Goal: Task Accomplishment & Management: Manage account settings

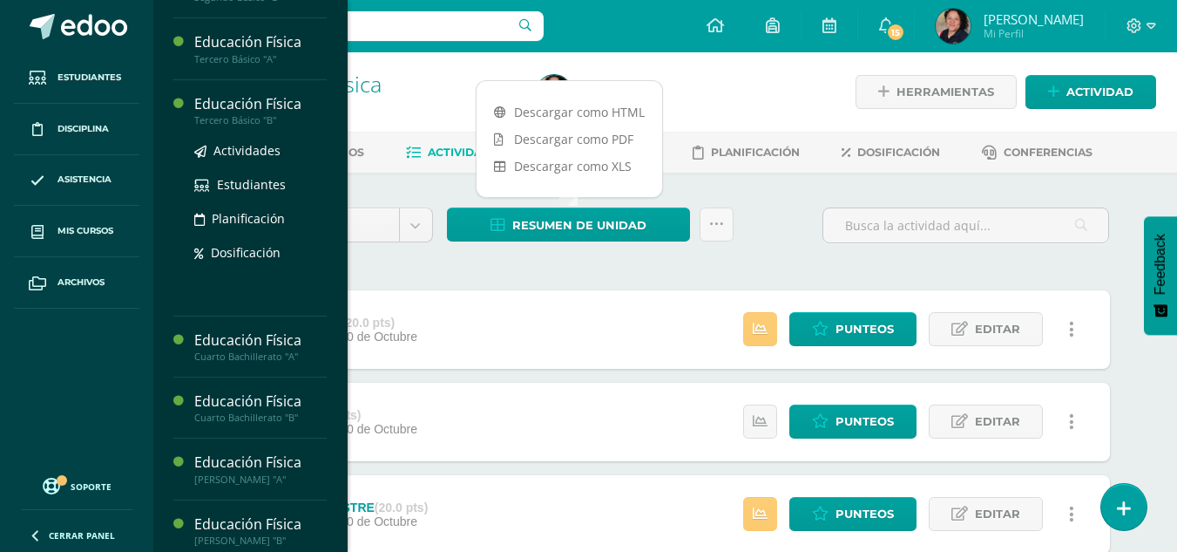
scroll to position [231, 0]
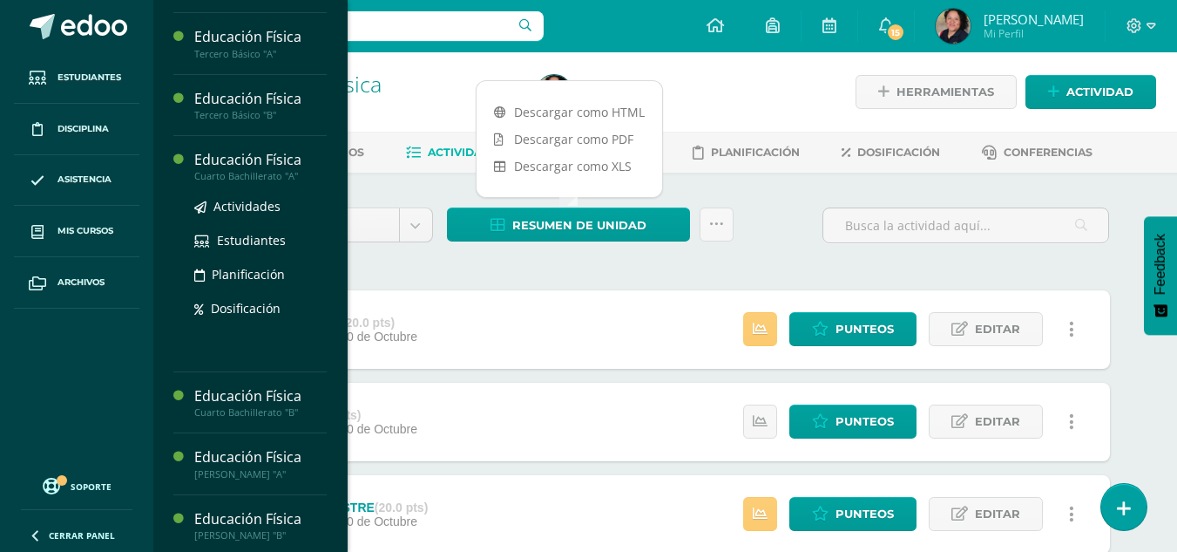
click at [247, 218] on ul "Actividades Estudiantes Planificación Dosificación" at bounding box center [260, 257] width 132 height 122
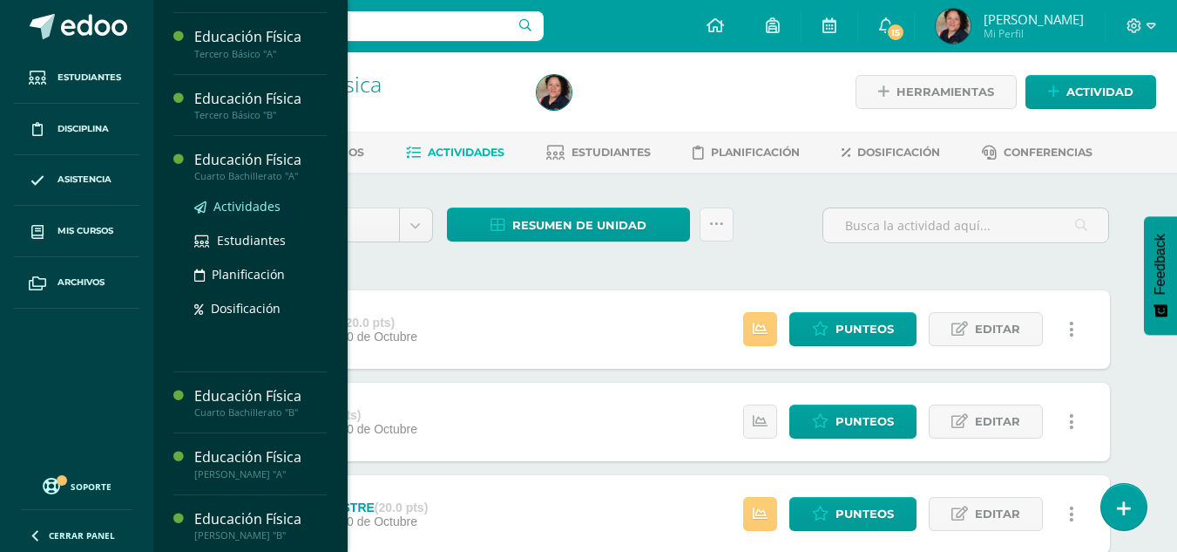
click at [267, 196] on link "Actividades" at bounding box center [260, 206] width 132 height 20
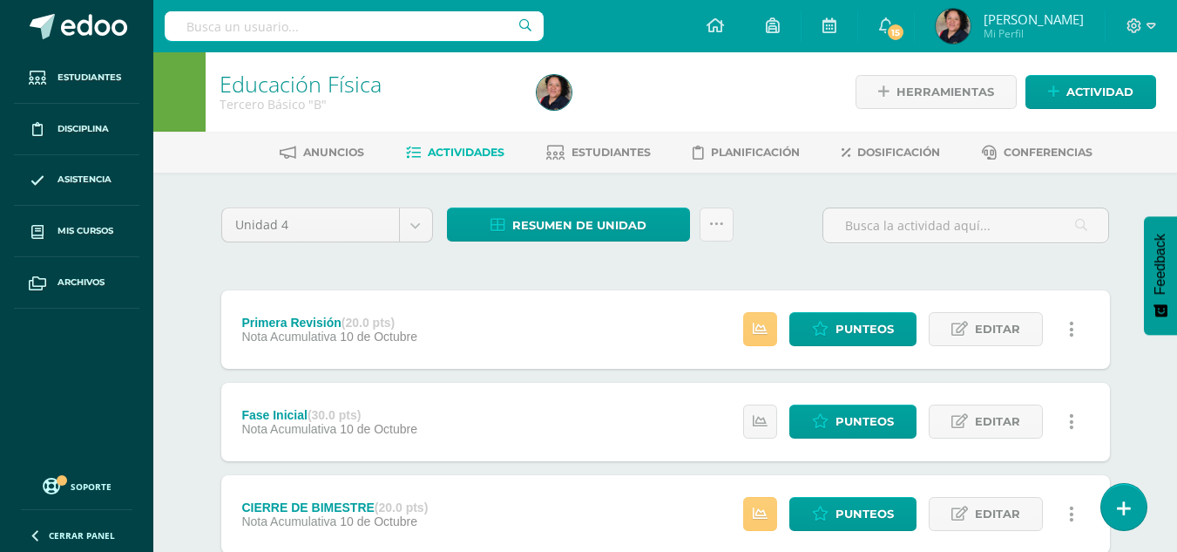
scroll to position [59, 0]
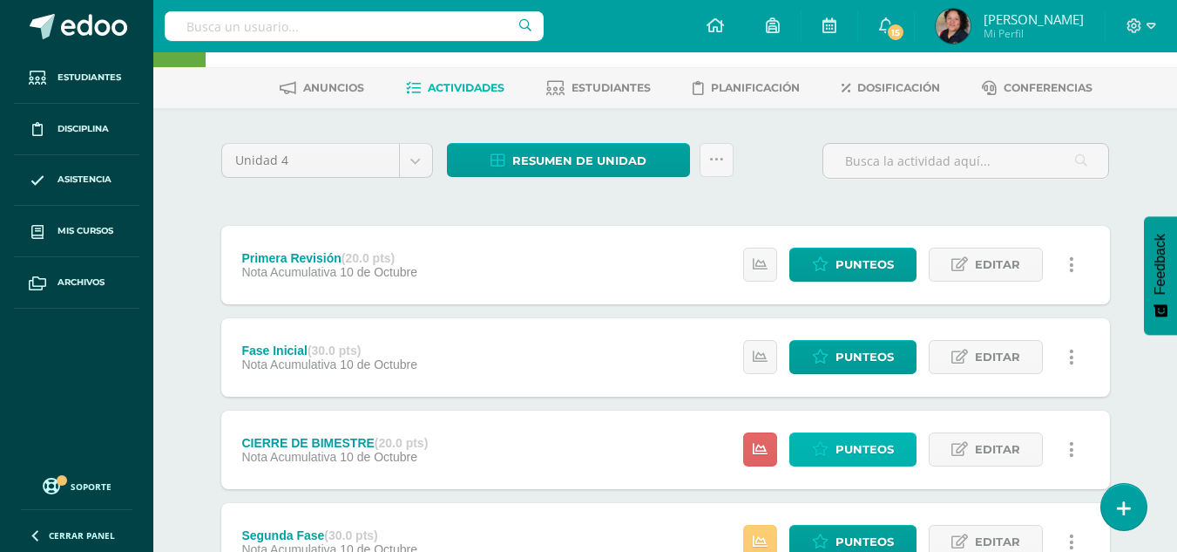
click at [874, 452] on span "Punteos" at bounding box center [865, 449] width 58 height 32
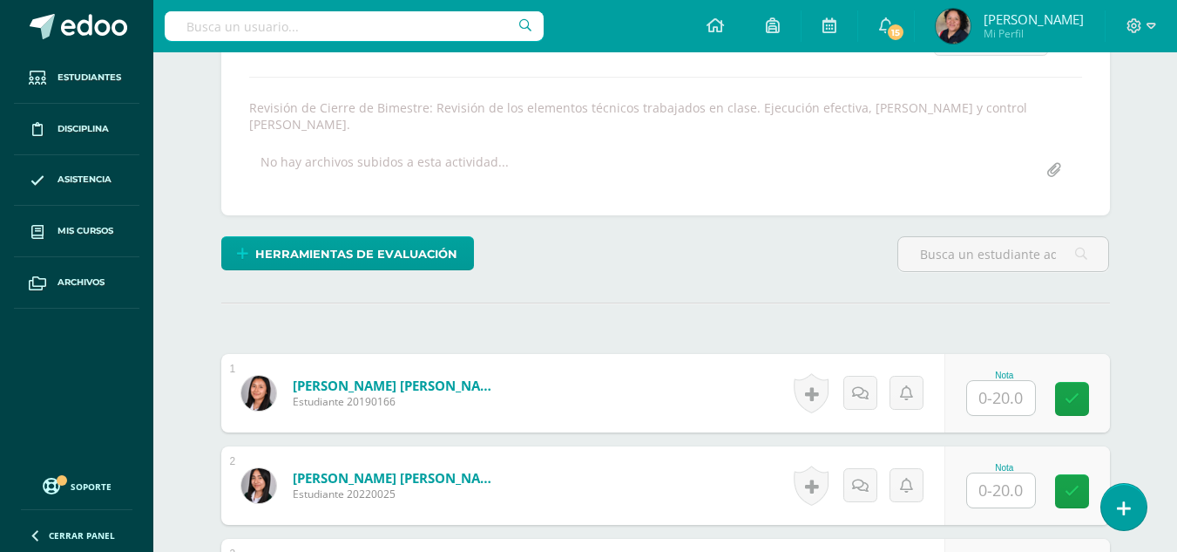
scroll to position [286, 0]
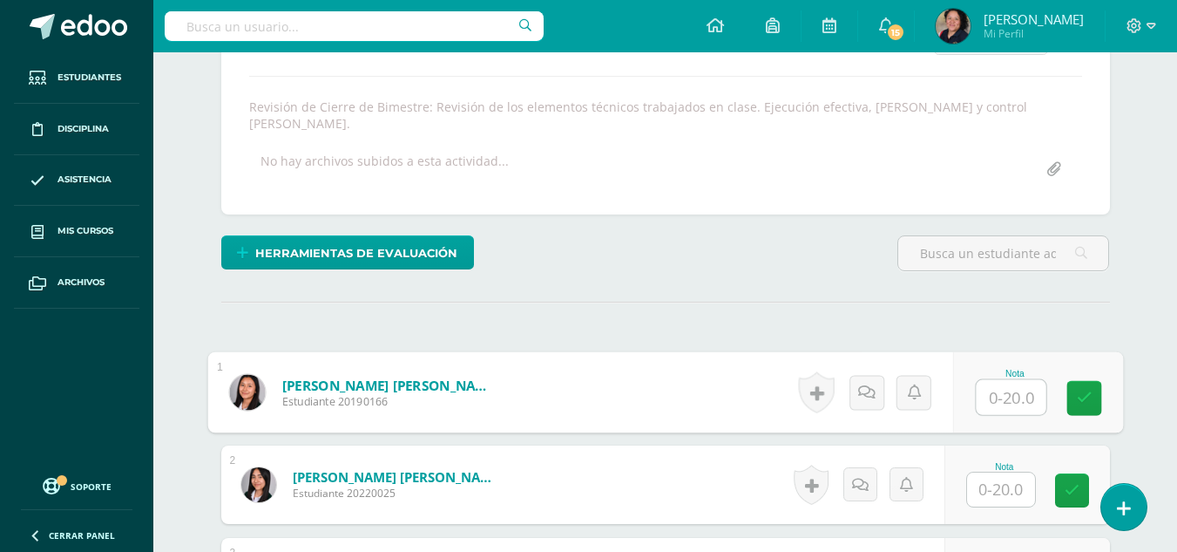
click at [1010, 380] on input "text" at bounding box center [1011, 397] width 70 height 35
type input "20"
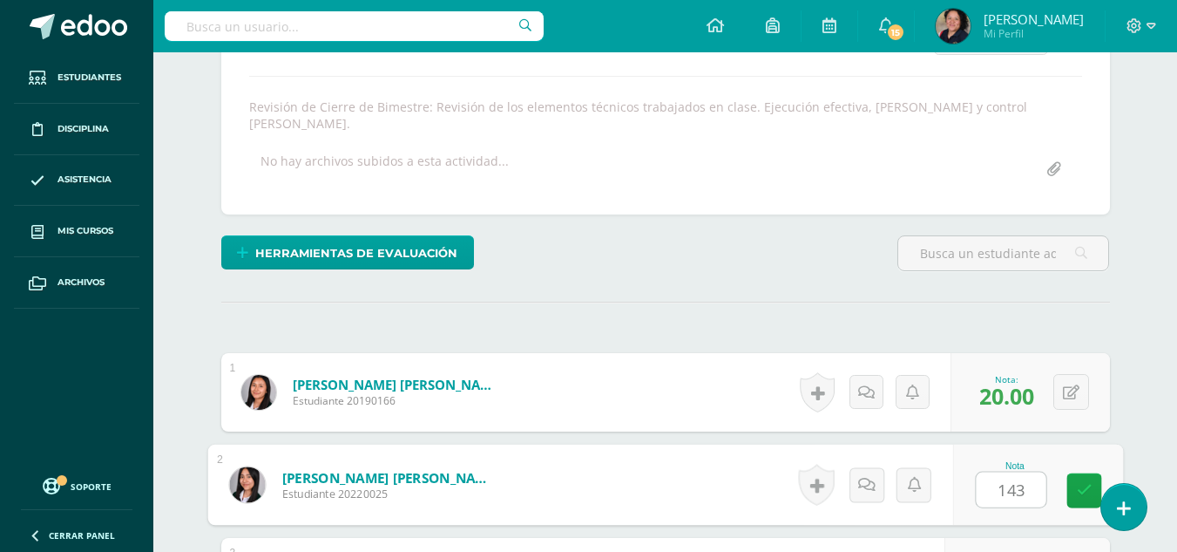
scroll to position [316, 0]
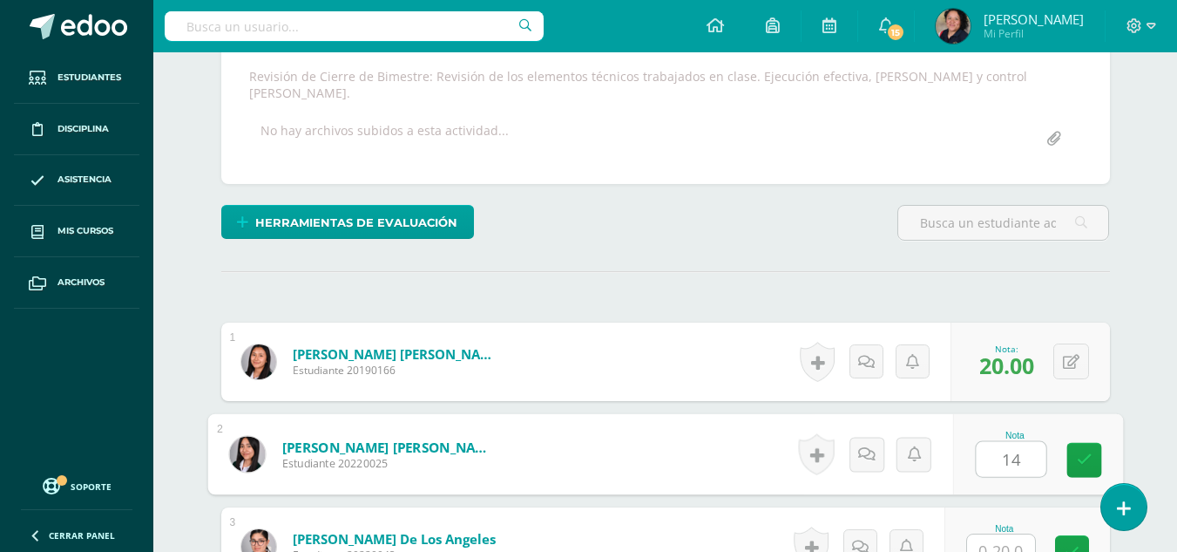
type input "14"
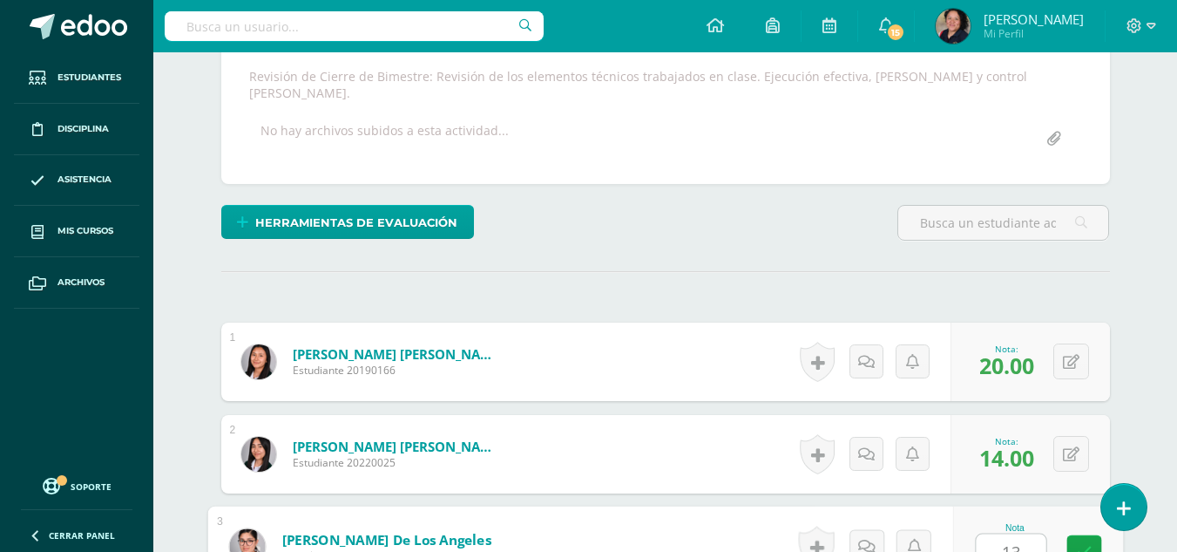
scroll to position [668, 0]
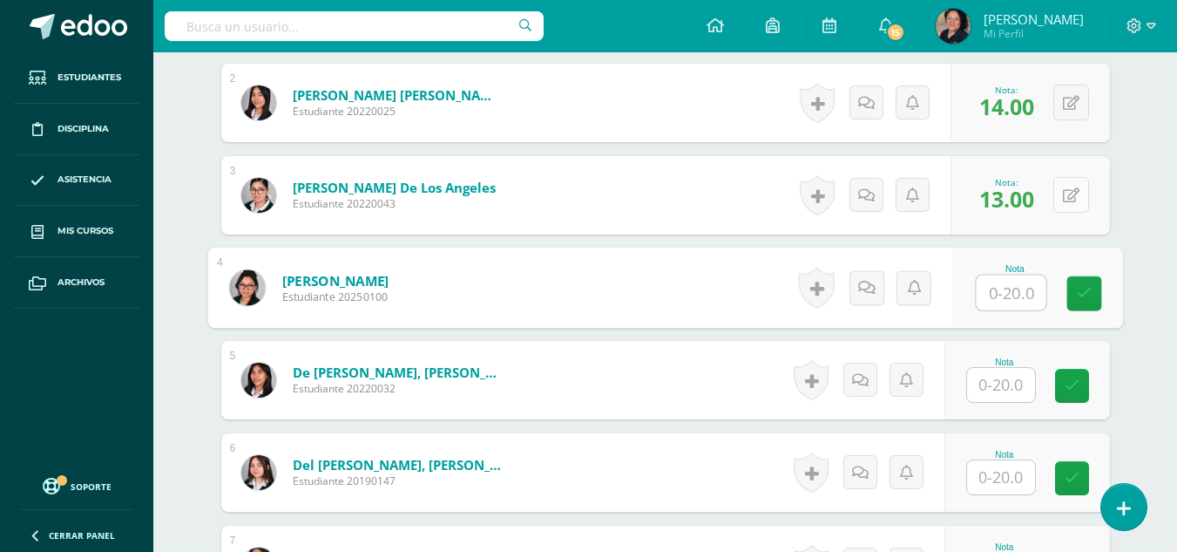
click at [1071, 181] on button at bounding box center [1072, 195] width 36 height 36
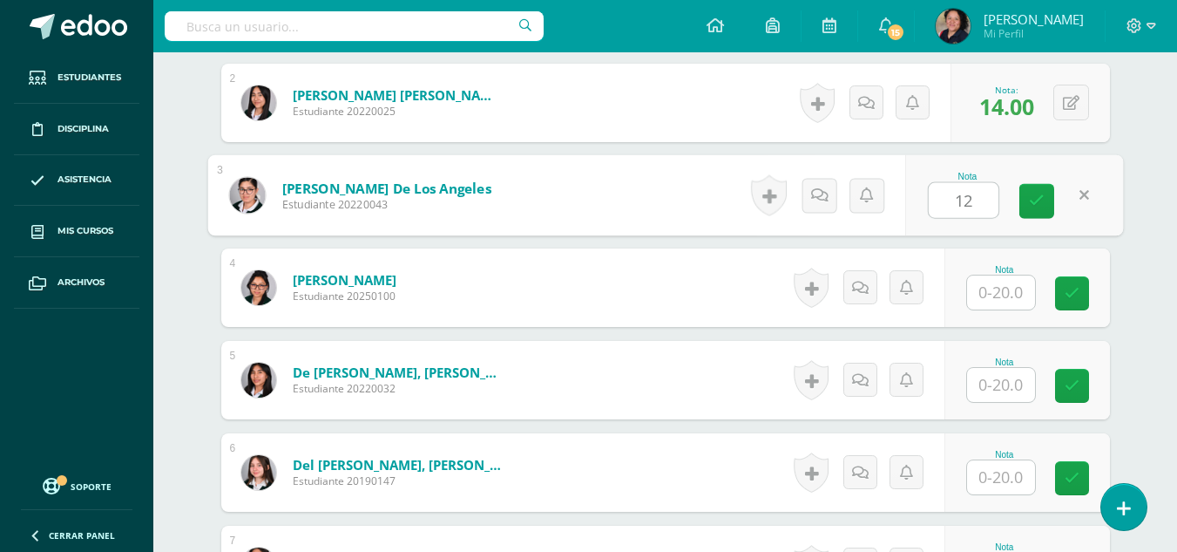
type input "12"
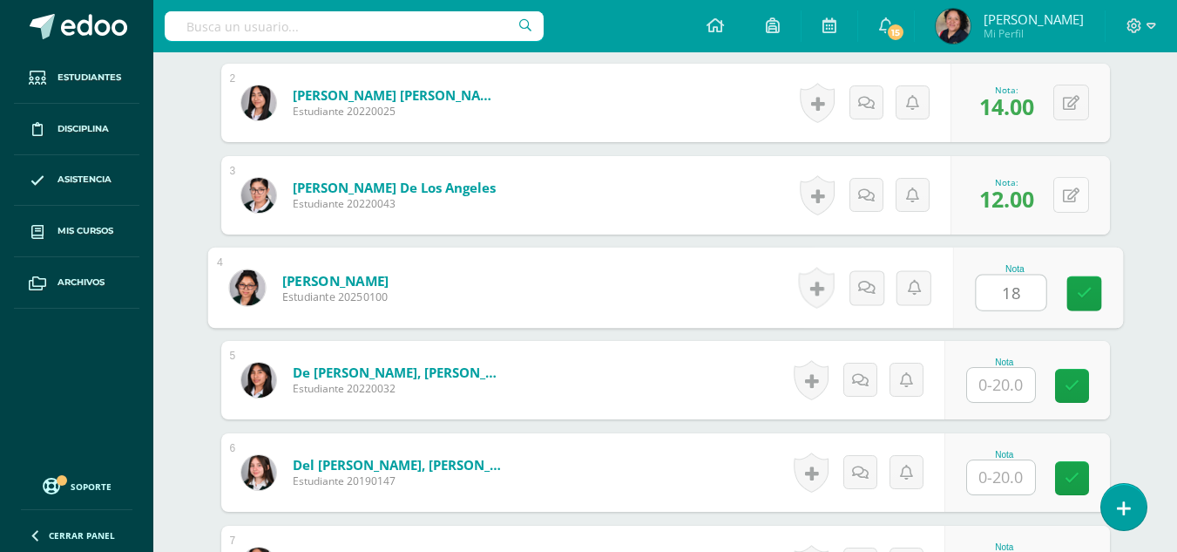
type input "18"
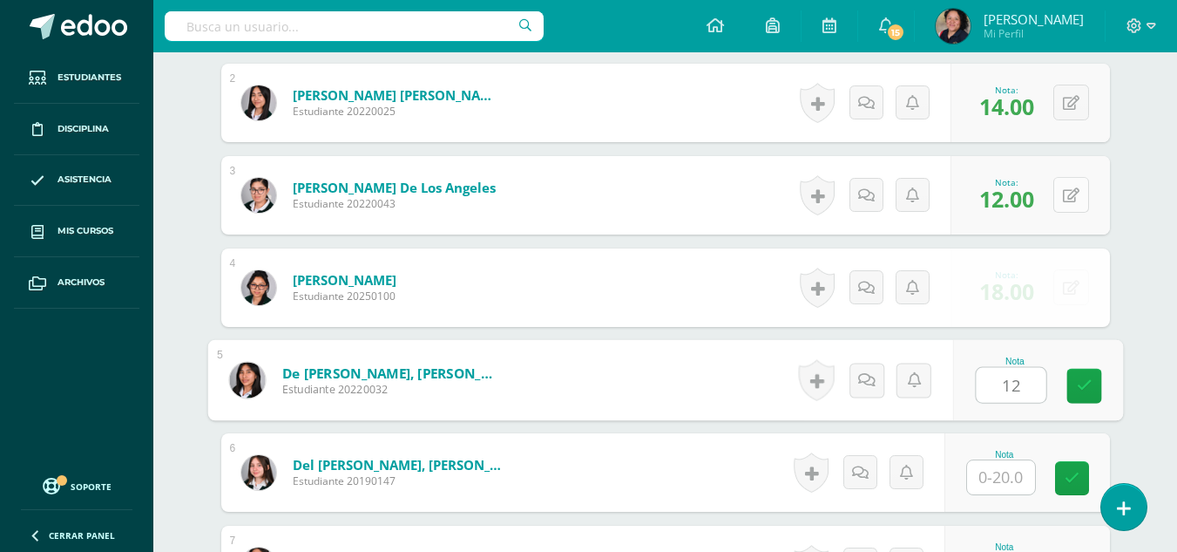
type input "12"
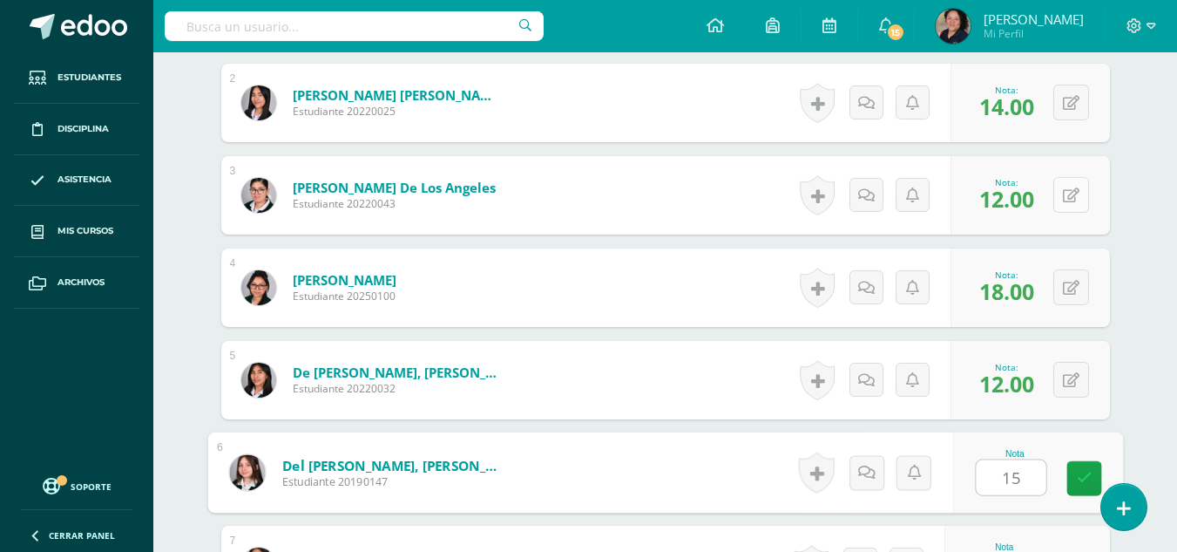
type input "15"
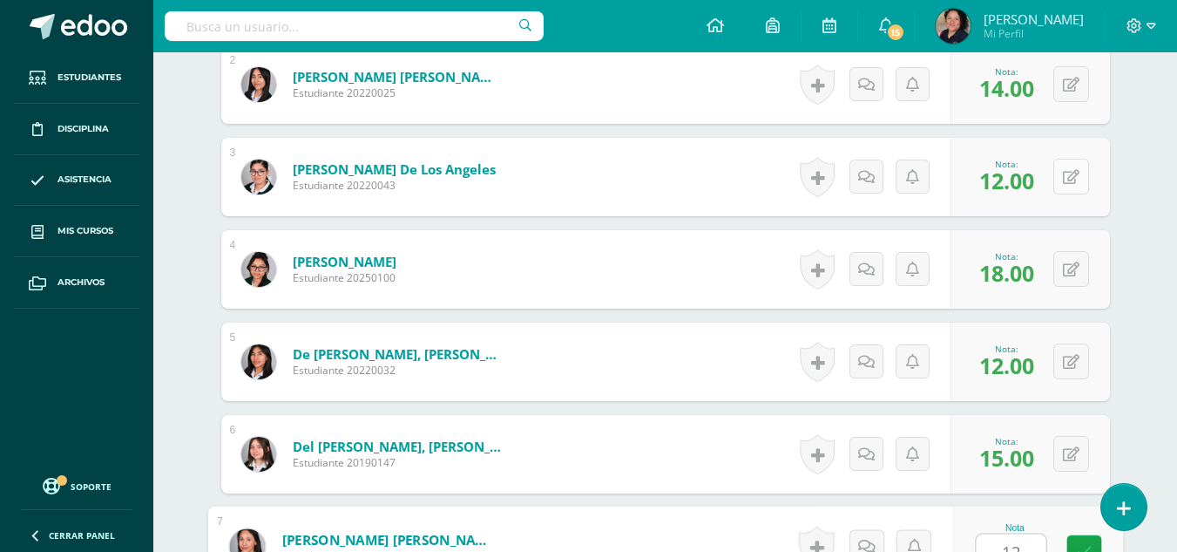
type input "12"
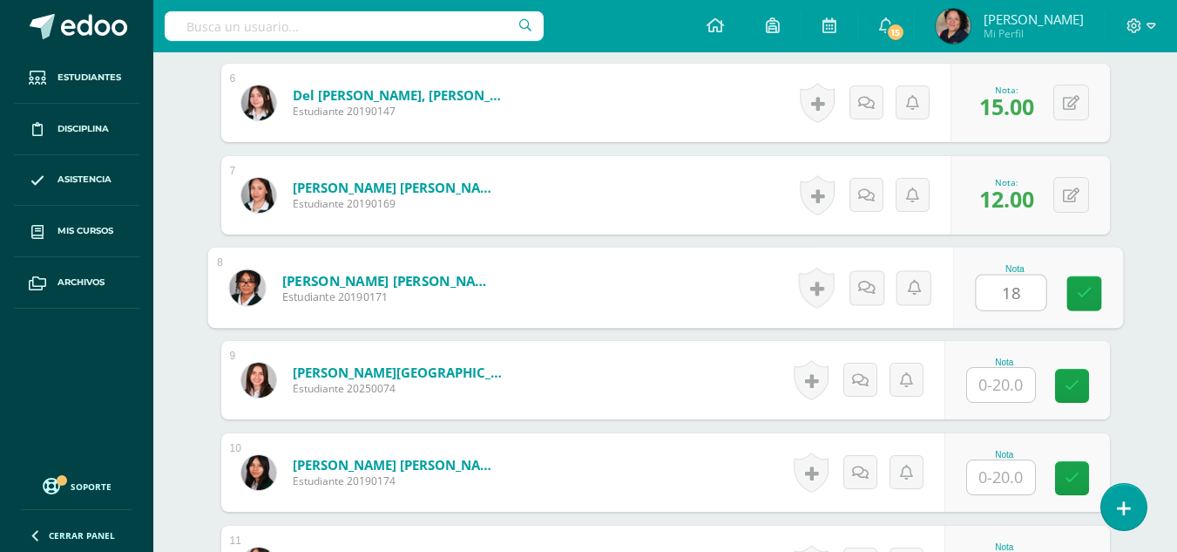
type input "18"
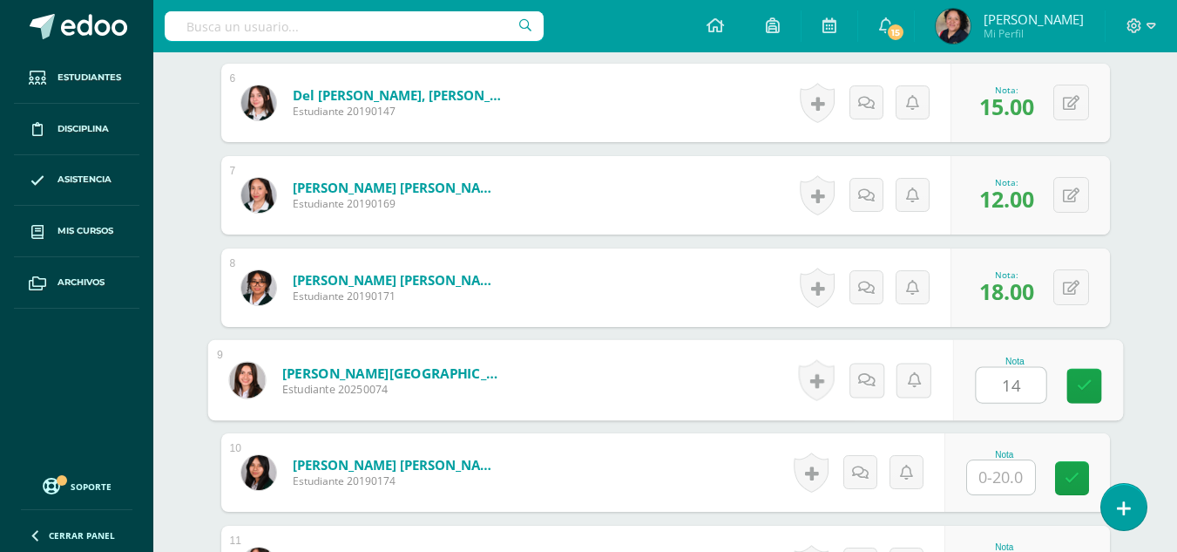
type input "14"
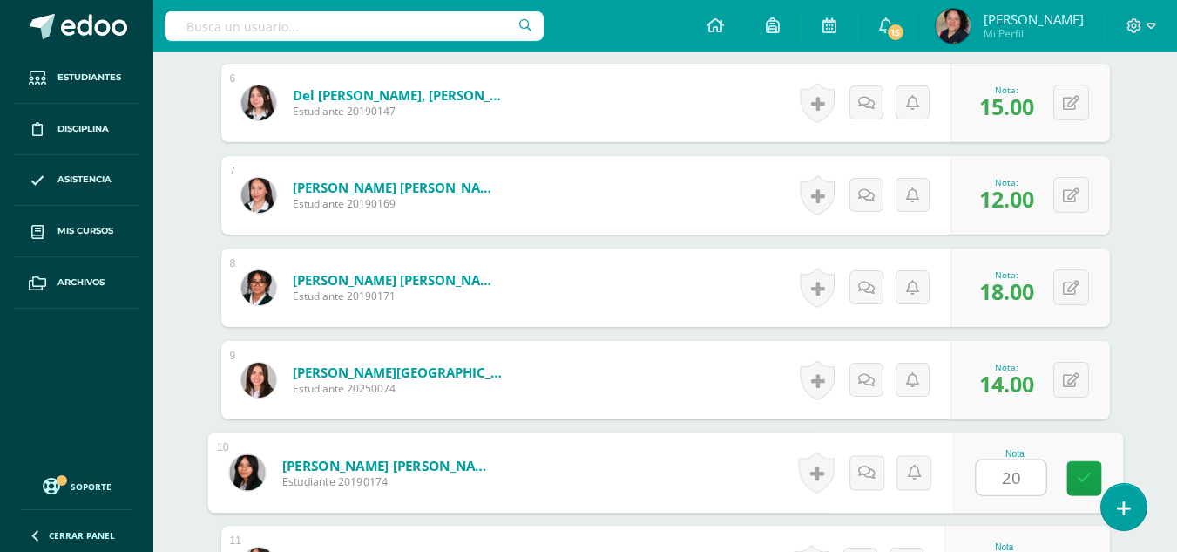
type input "20"
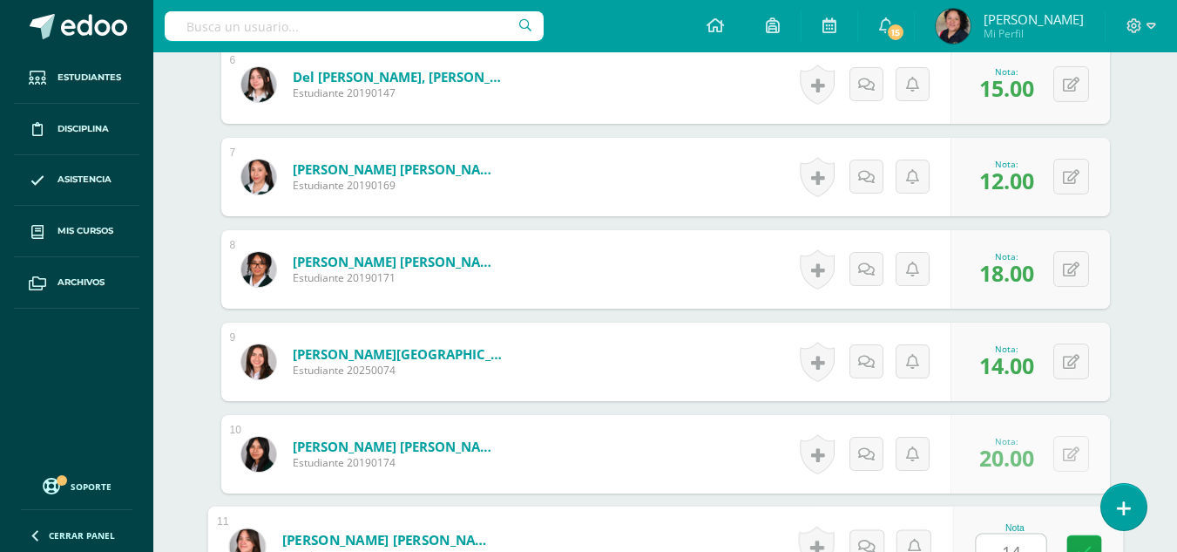
type input "14"
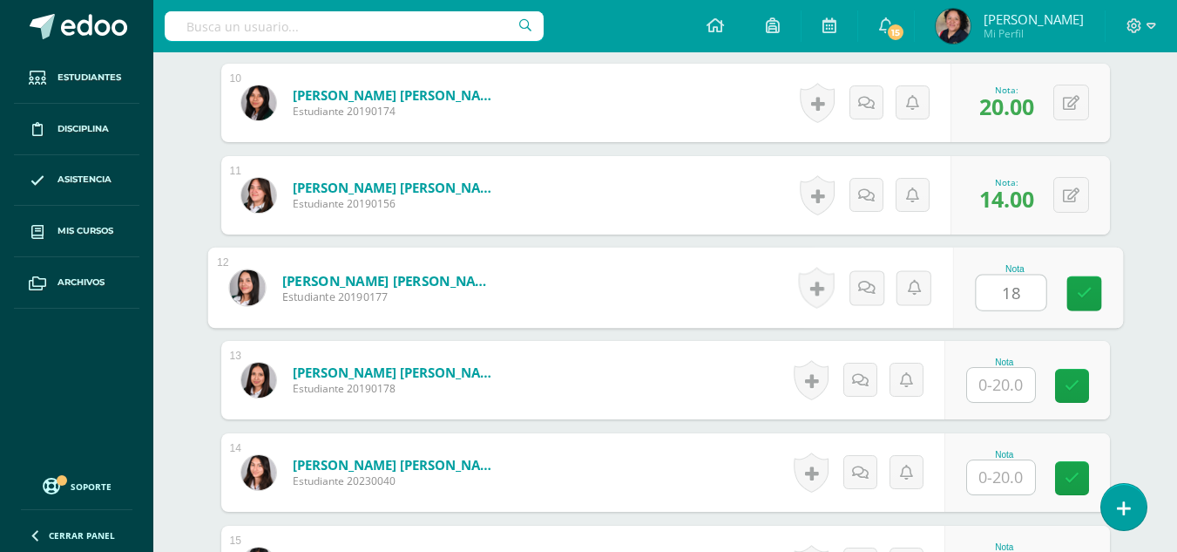
type input "18"
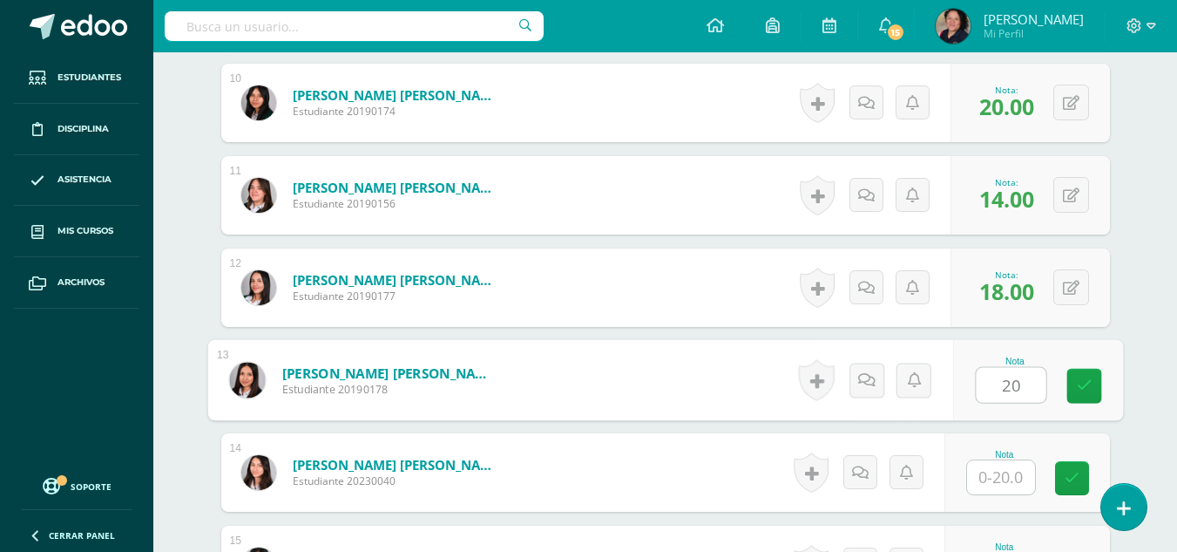
type input "20"
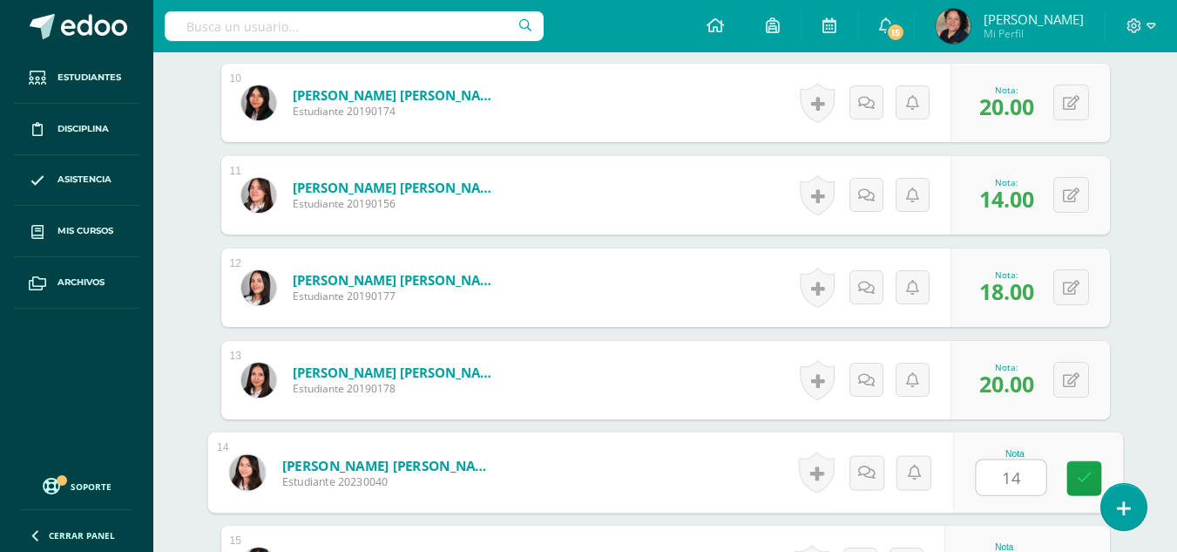
type input "14"
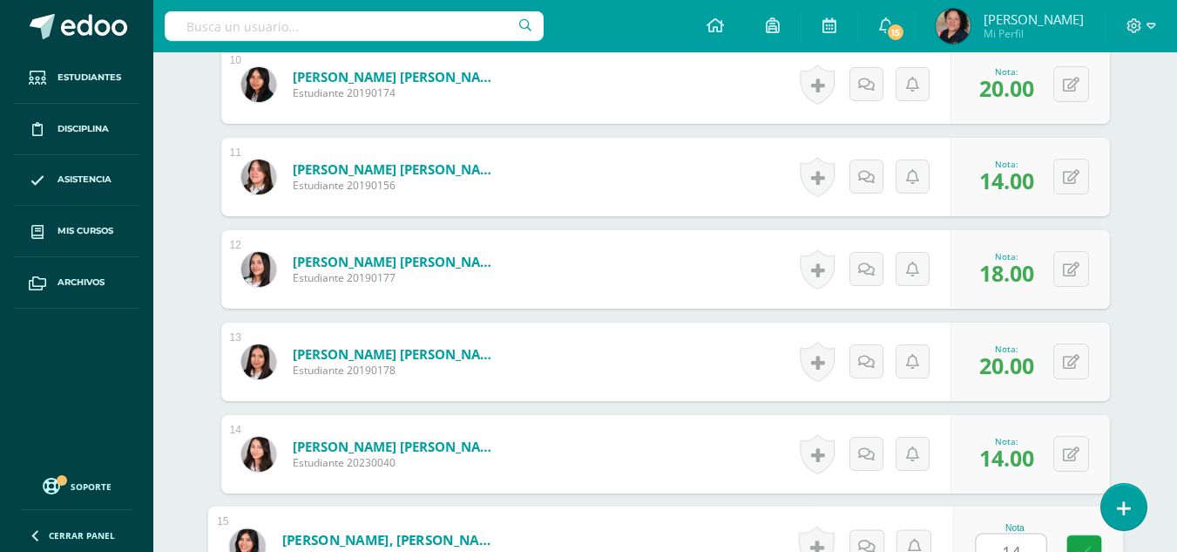
type input "14"
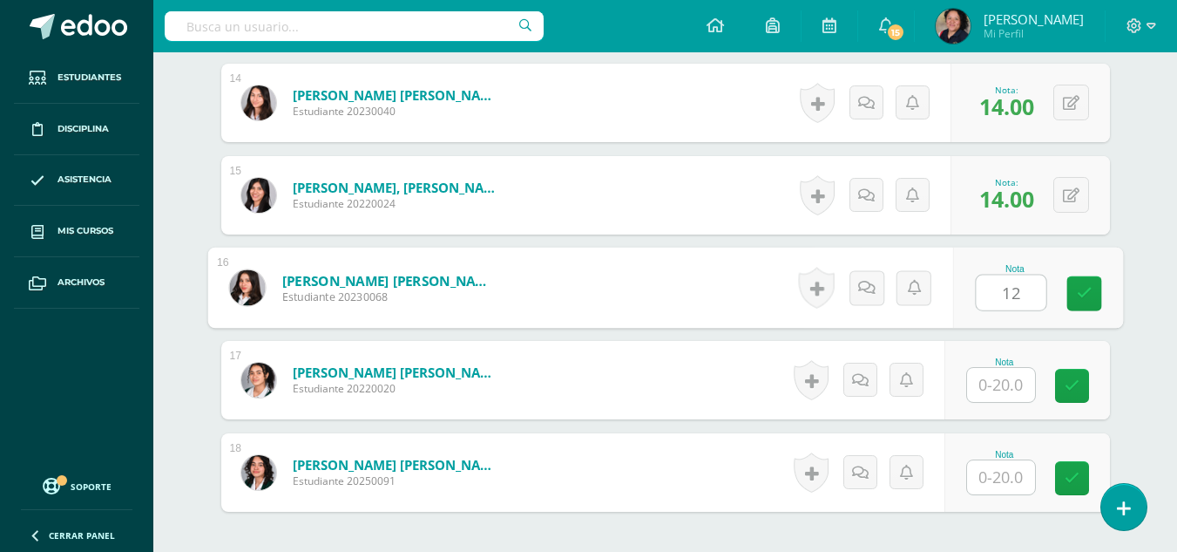
type input "12"
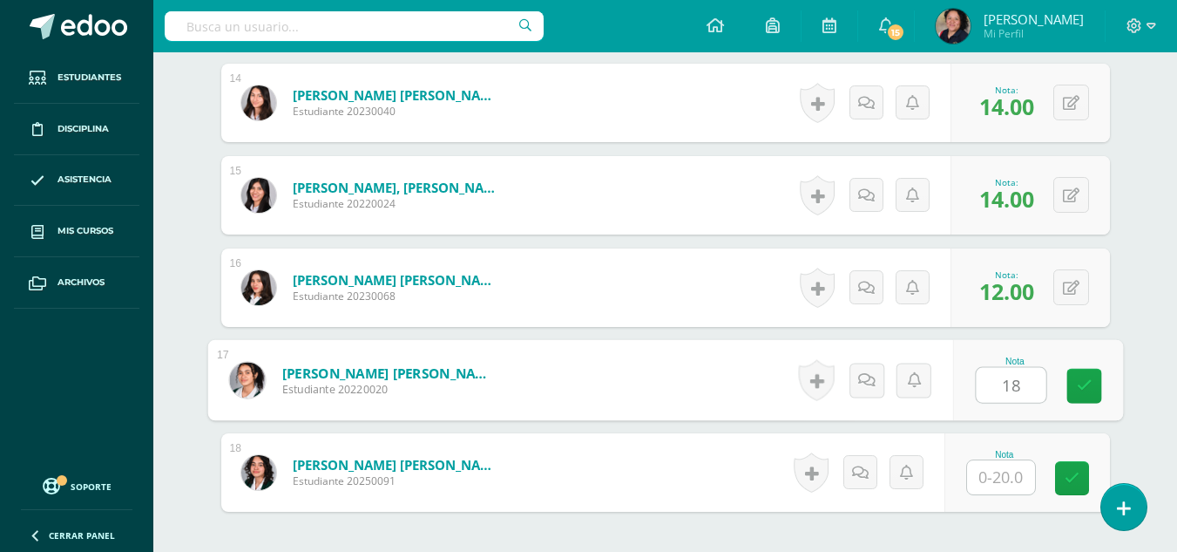
type input "18"
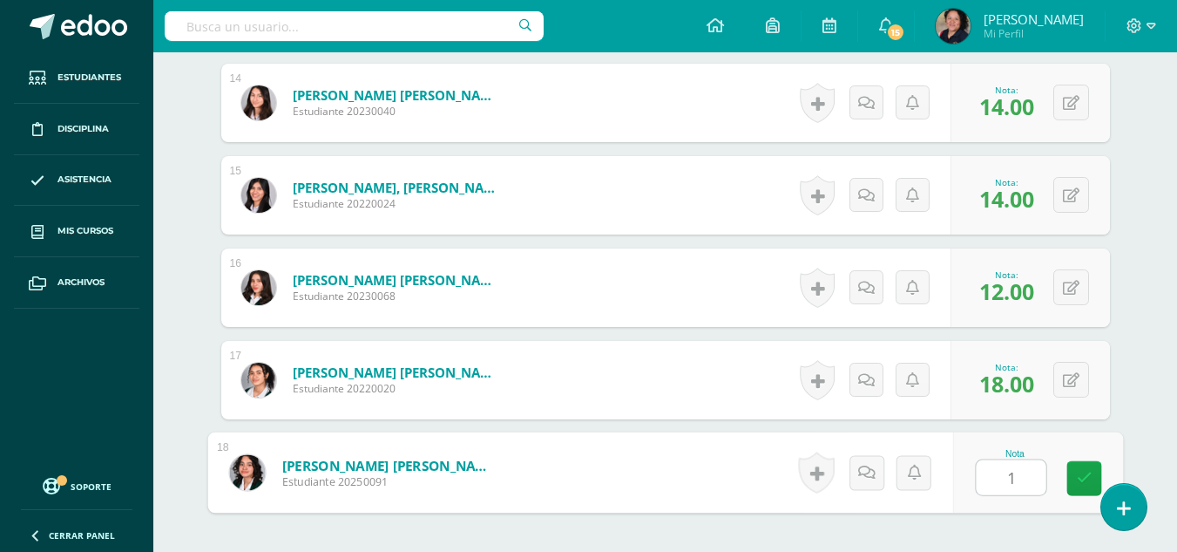
type input "12"
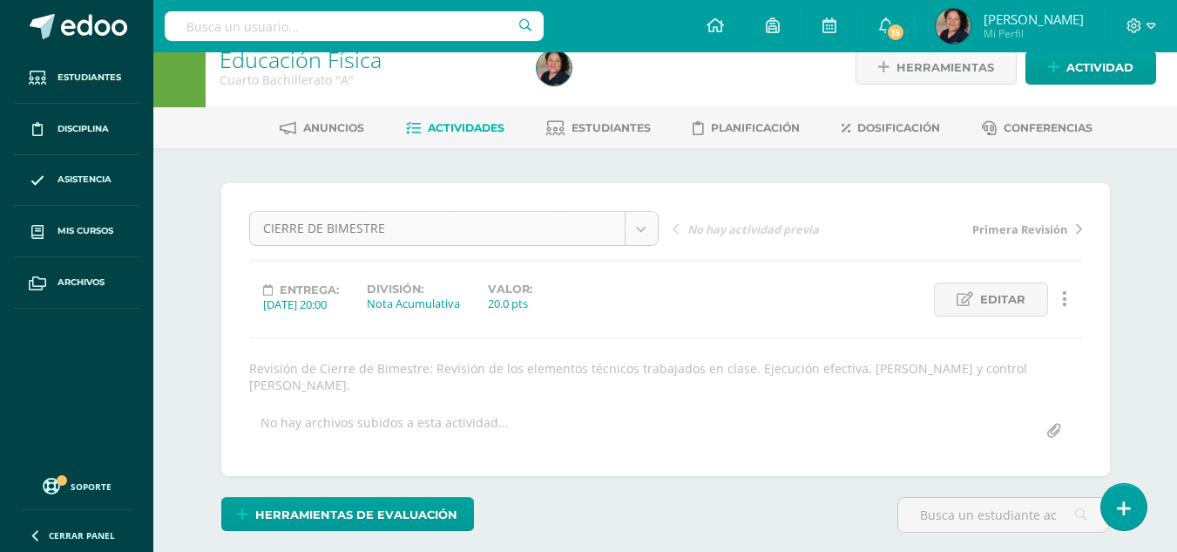
scroll to position [21, 0]
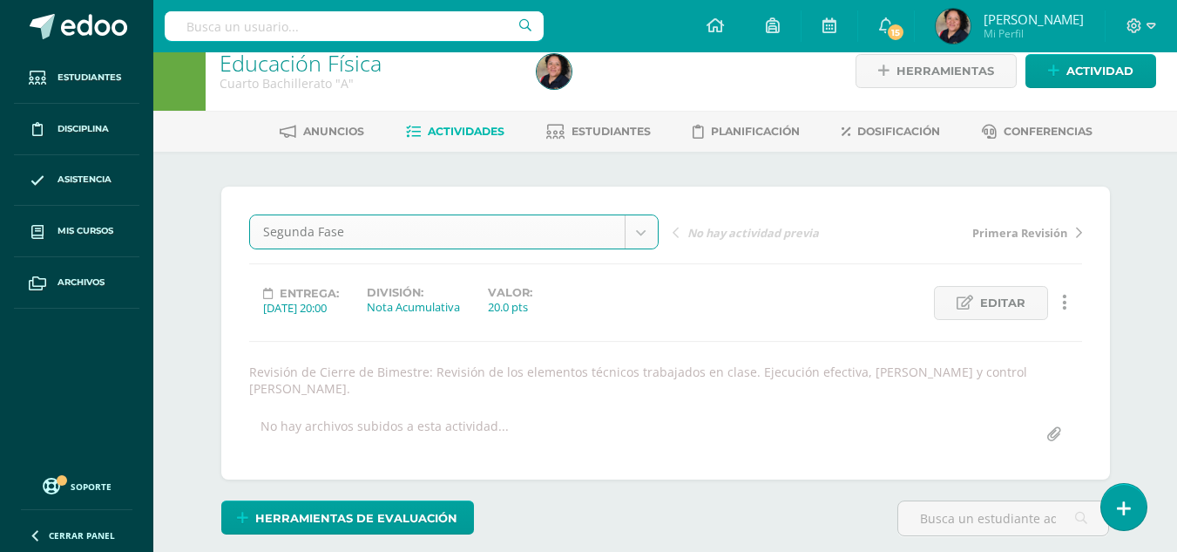
select select "/dashboard/teacher/grade-activity/107354/"
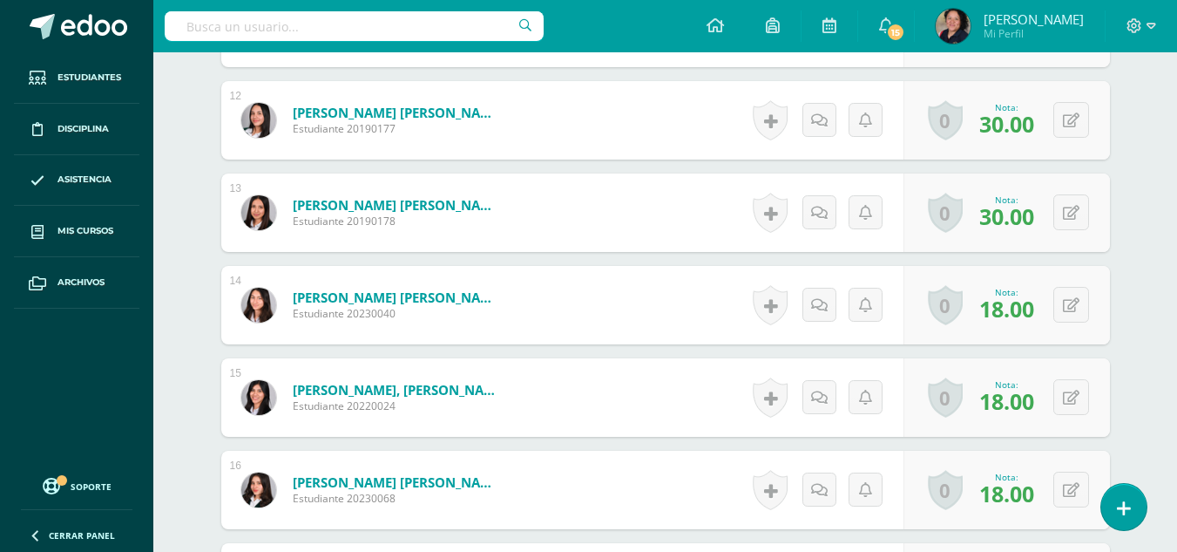
scroll to position [1591, 0]
click at [1078, 396] on icon at bounding box center [1071, 397] width 17 height 15
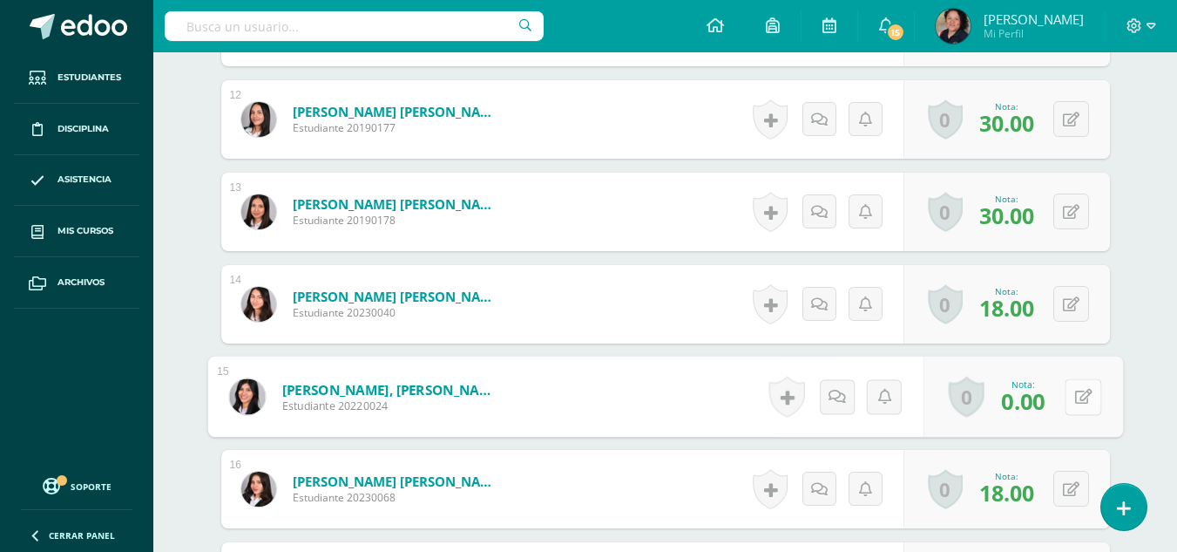
click at [1078, 396] on icon at bounding box center [1082, 396] width 17 height 15
type input "20"
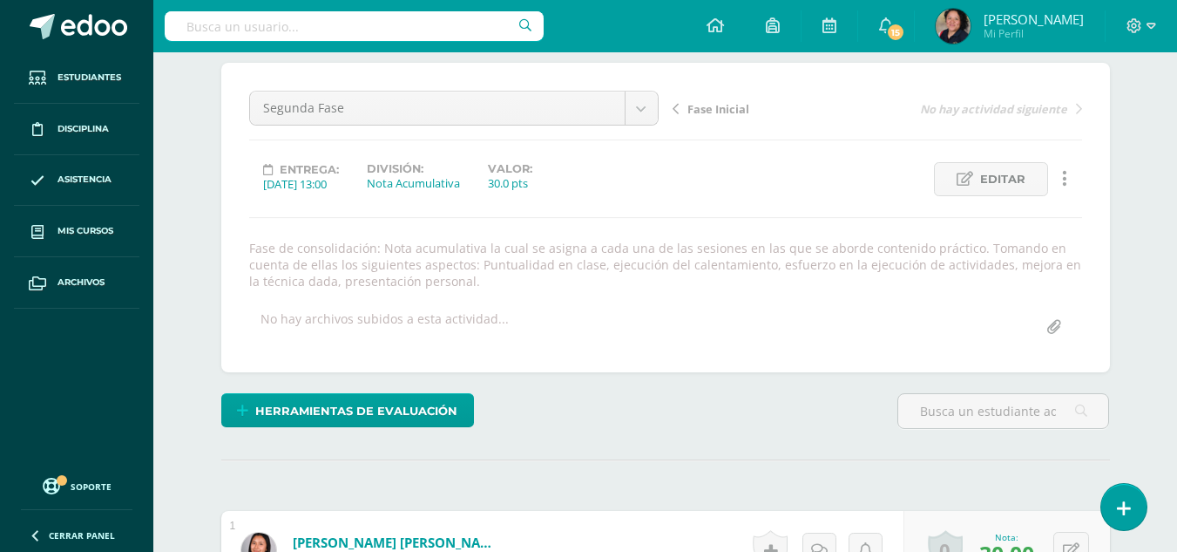
scroll to position [0, 0]
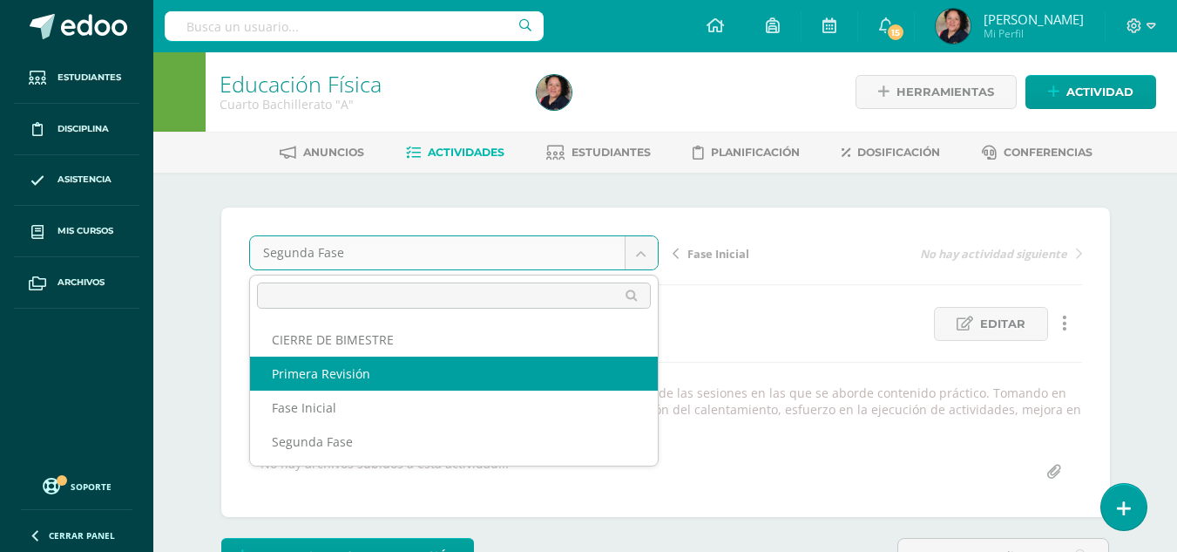
select select "/dashboard/teacher/grade-activity/107356/"
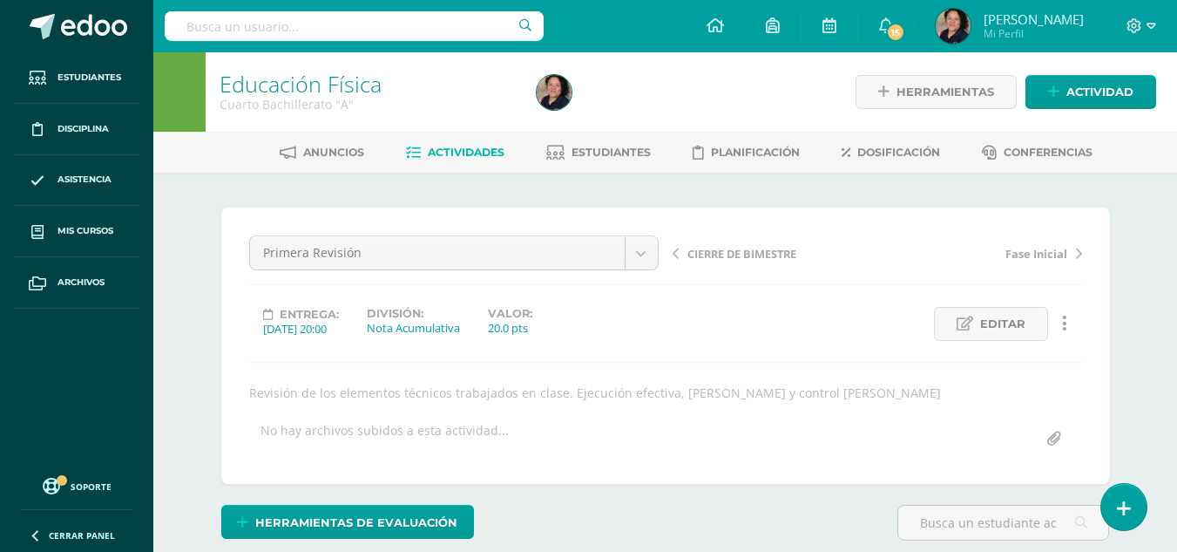
click at [481, 147] on span "Actividades" at bounding box center [466, 152] width 77 height 13
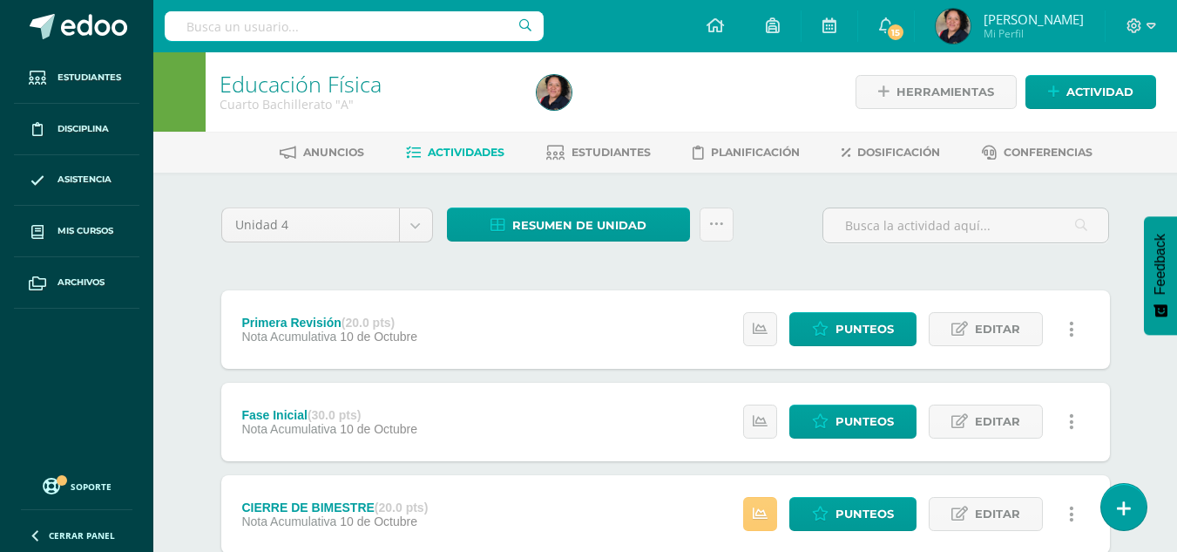
scroll to position [97, 0]
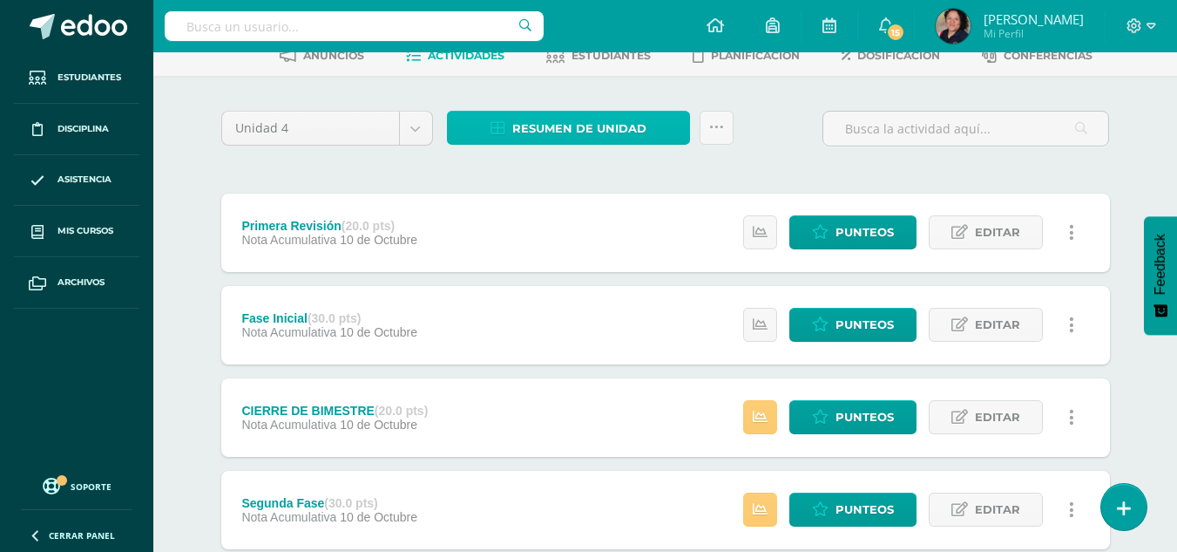
click at [636, 119] on span "Resumen de unidad" at bounding box center [579, 128] width 134 height 32
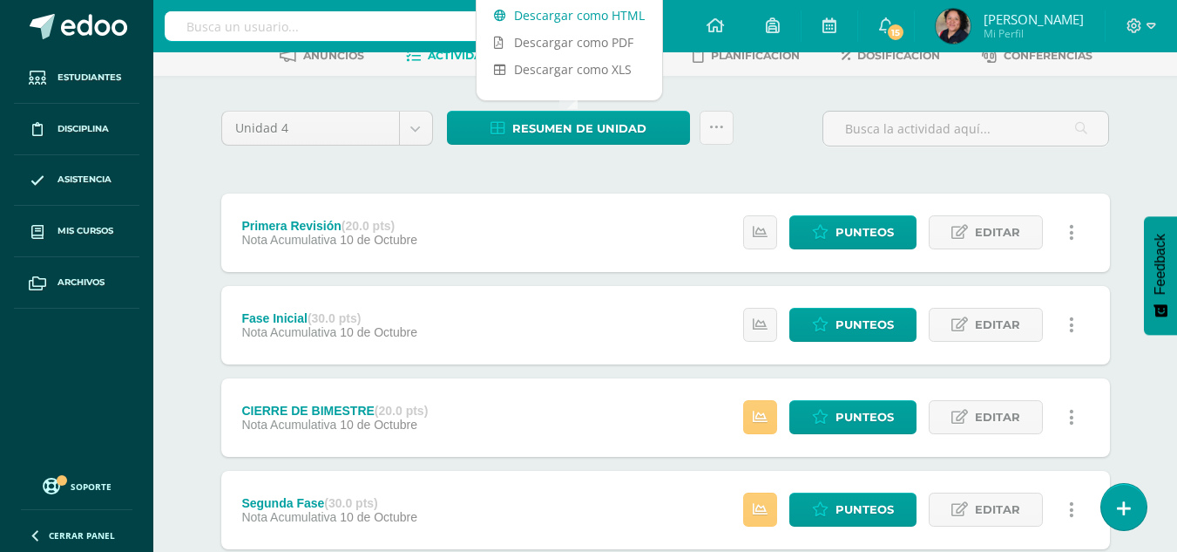
click at [550, 15] on link "Descargar como HTML" at bounding box center [570, 15] width 186 height 27
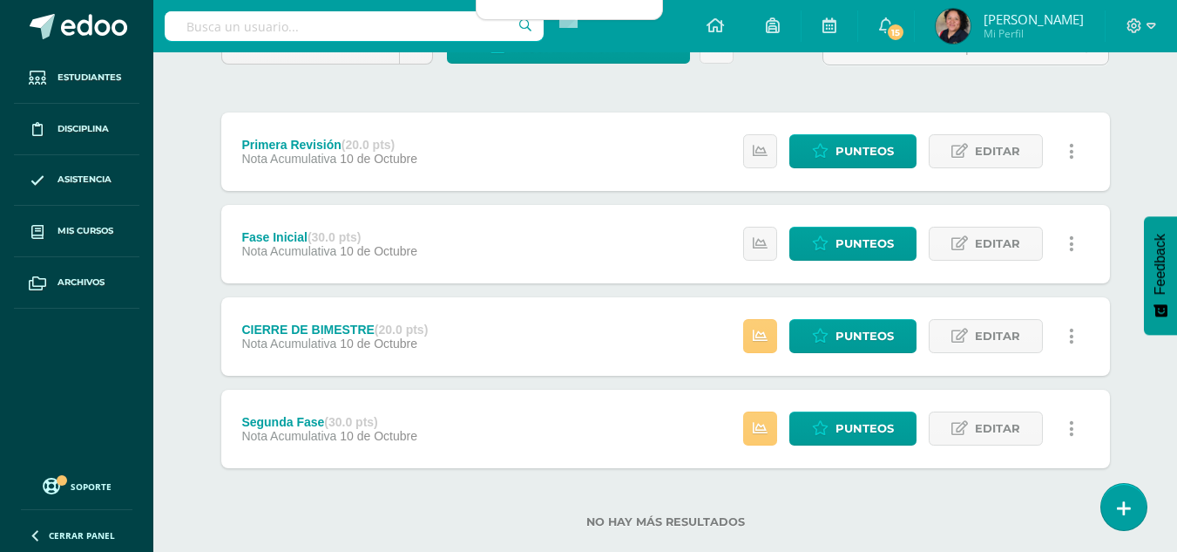
scroll to position [179, 0]
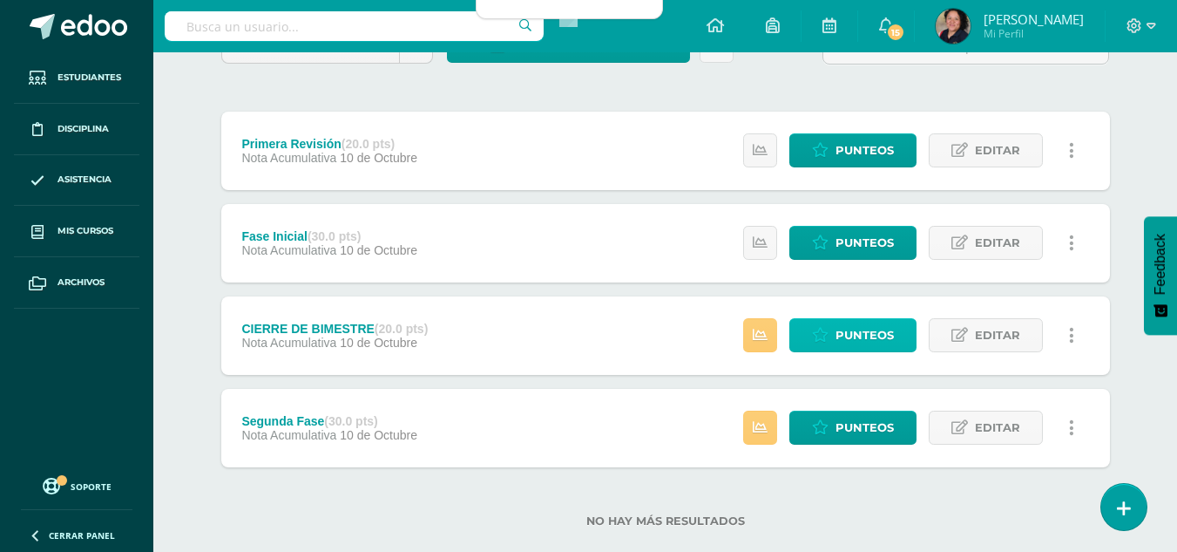
click at [857, 327] on span "Punteos" at bounding box center [865, 335] width 58 height 32
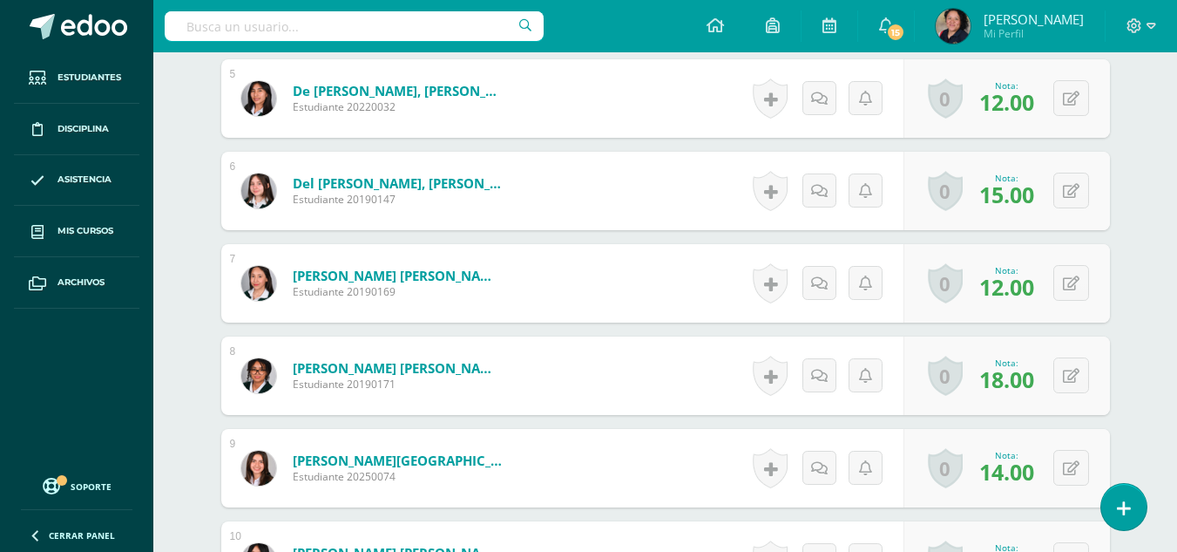
scroll to position [913, 0]
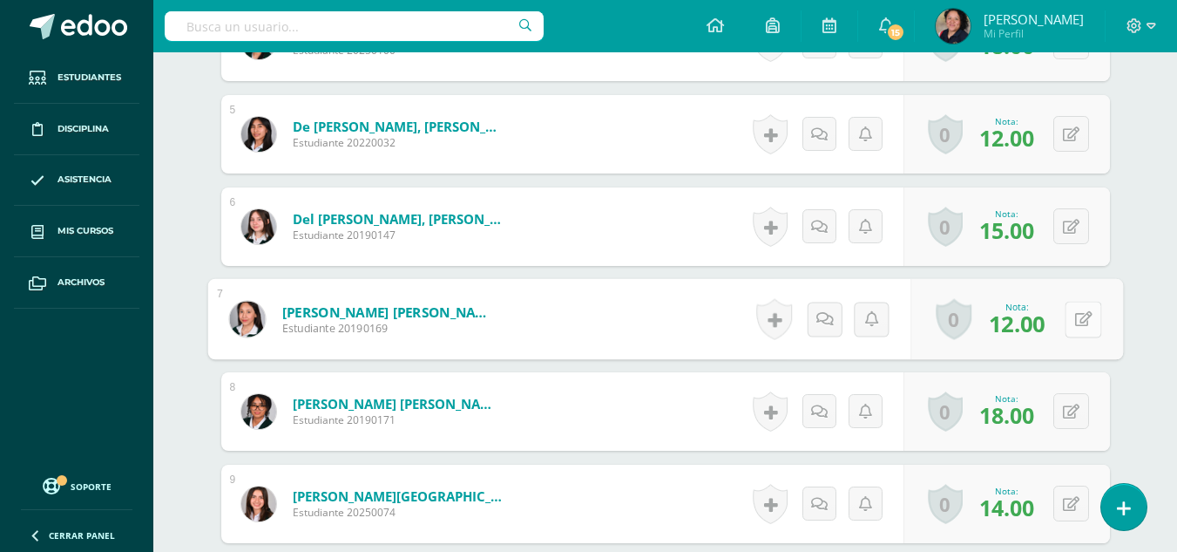
click at [1067, 305] on button at bounding box center [1083, 319] width 37 height 37
type input "13"
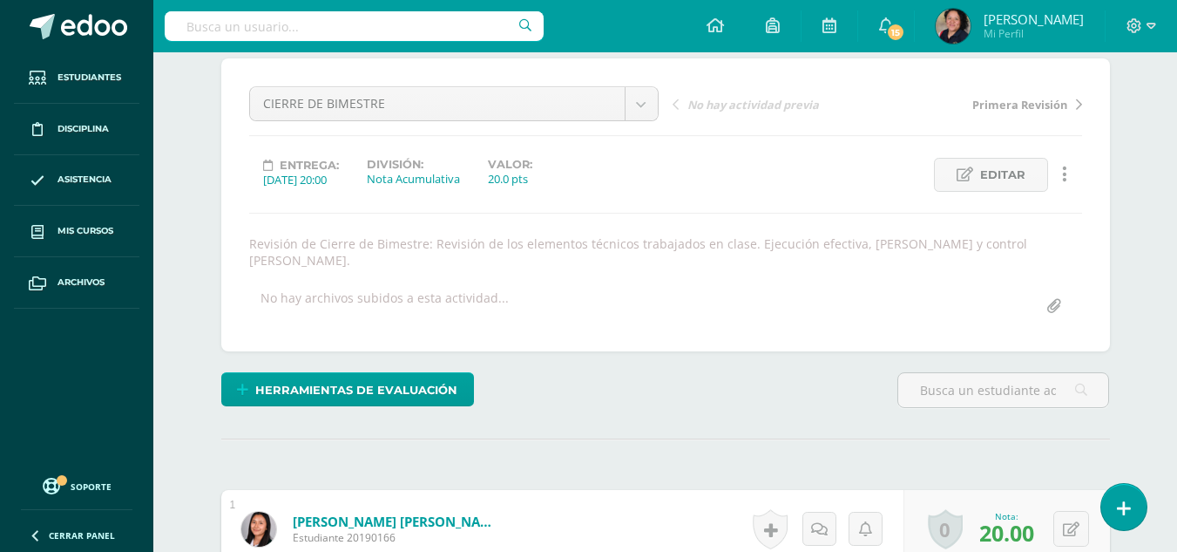
scroll to position [0, 0]
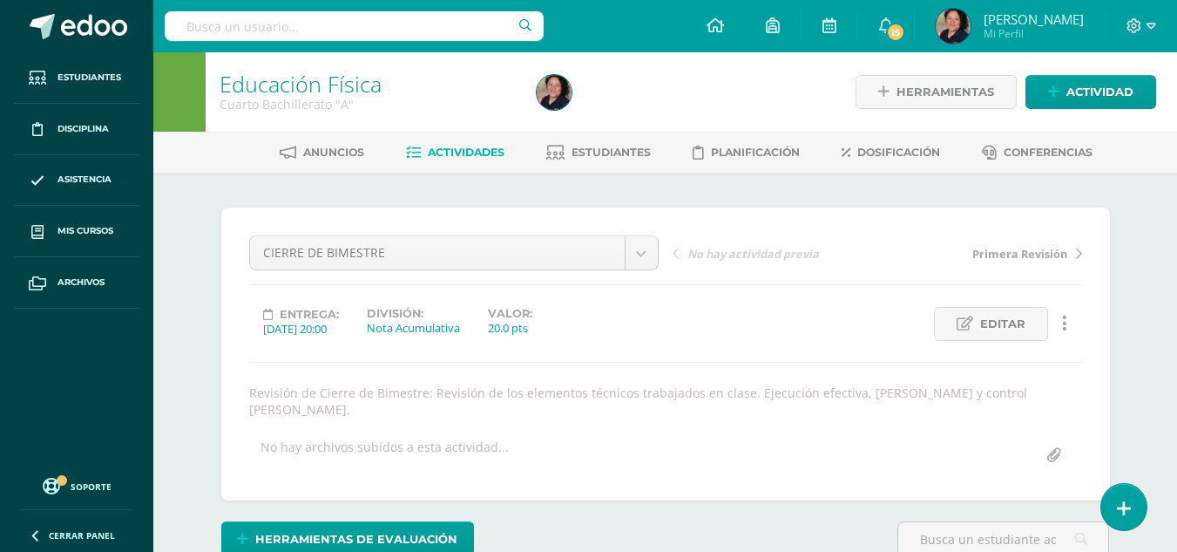
click at [478, 152] on span "Actividades" at bounding box center [466, 152] width 77 height 13
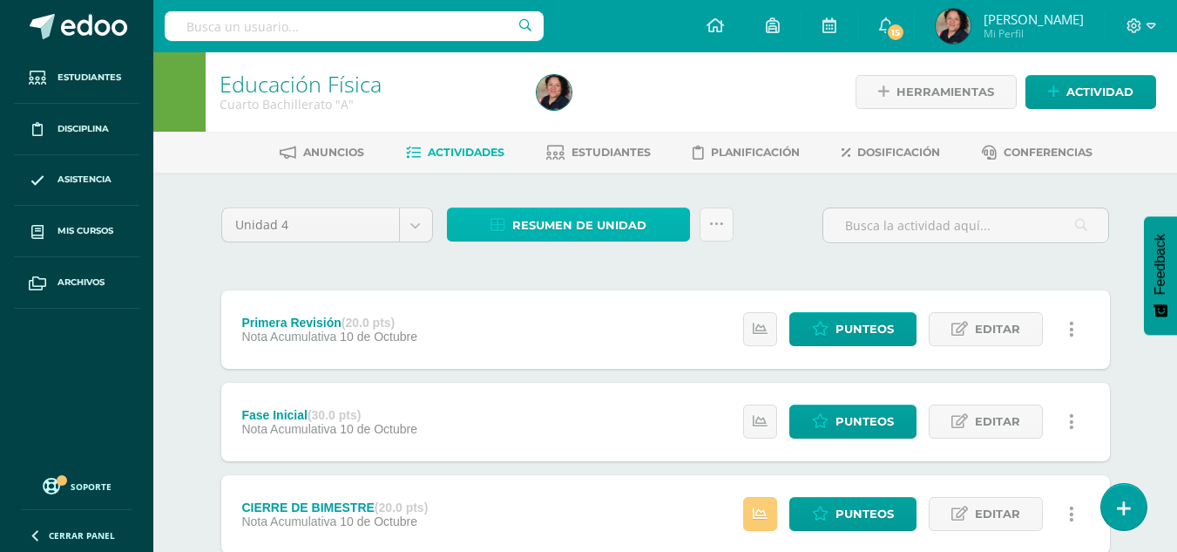
click at [621, 229] on span "Resumen de unidad" at bounding box center [579, 225] width 134 height 32
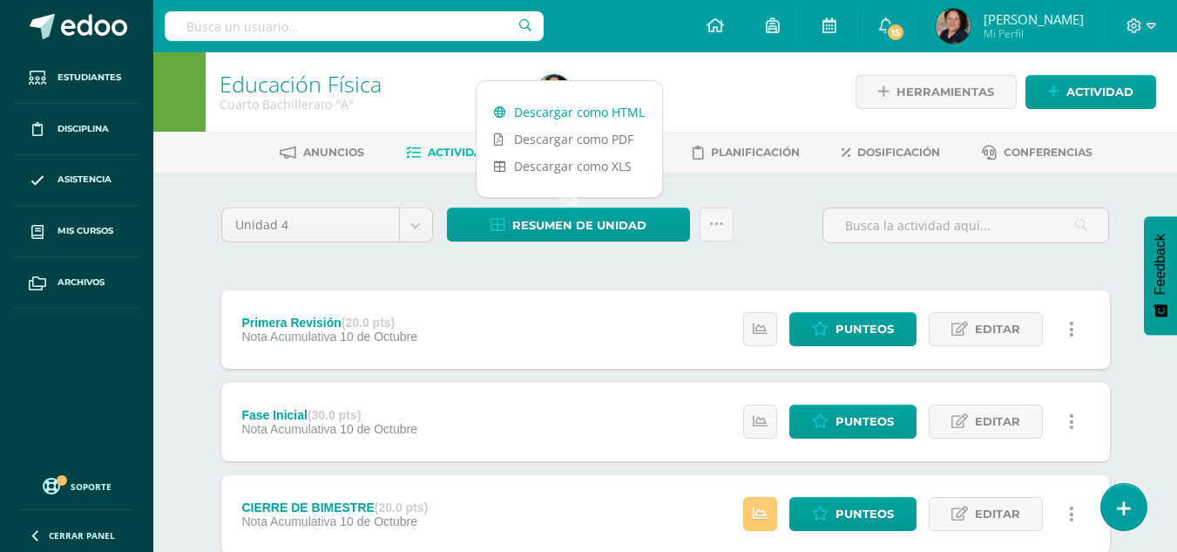
click at [573, 113] on link "Descargar como HTML" at bounding box center [570, 111] width 186 height 27
click at [782, 242] on div "Unidad 4 Unidad 1 Unidad 2 Unidad 3 Unidad 4 Resumen de unidad Subir actividade…" at bounding box center [665, 232] width 903 height 50
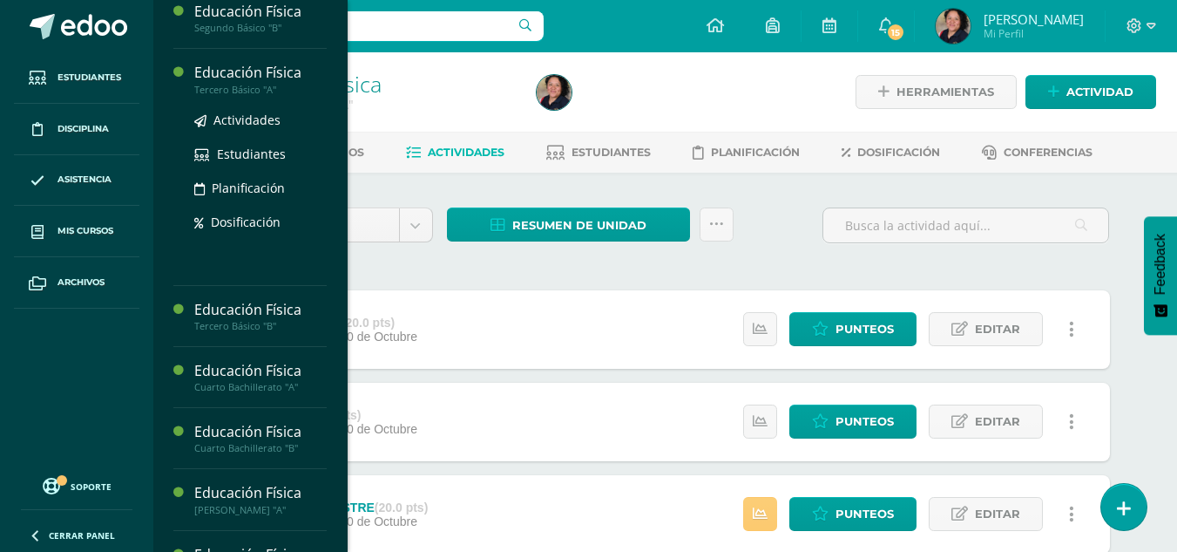
scroll to position [235, 0]
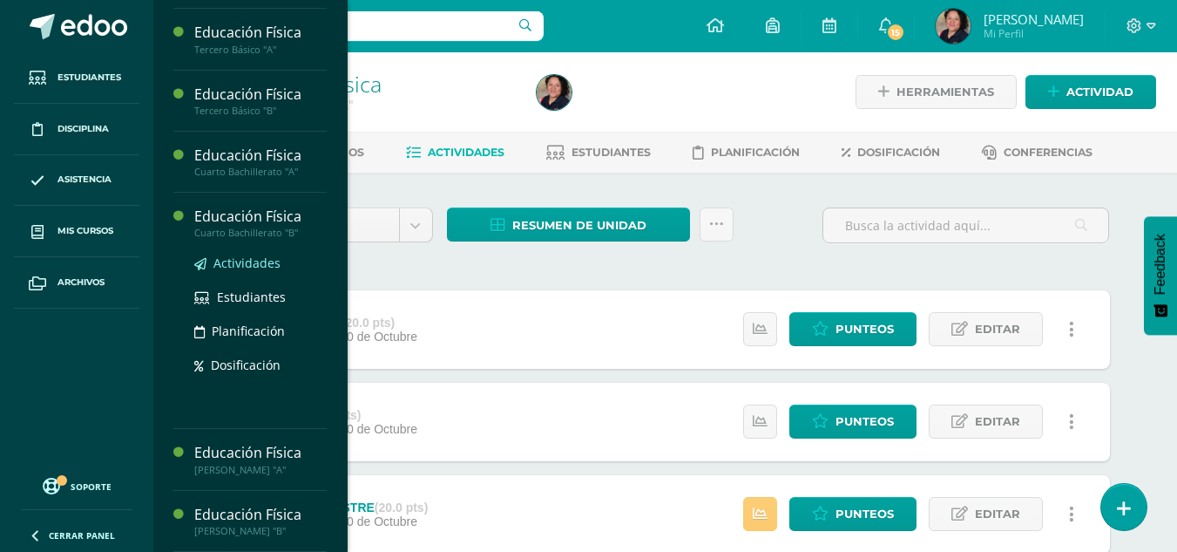
click at [231, 261] on span "Actividades" at bounding box center [246, 262] width 67 height 17
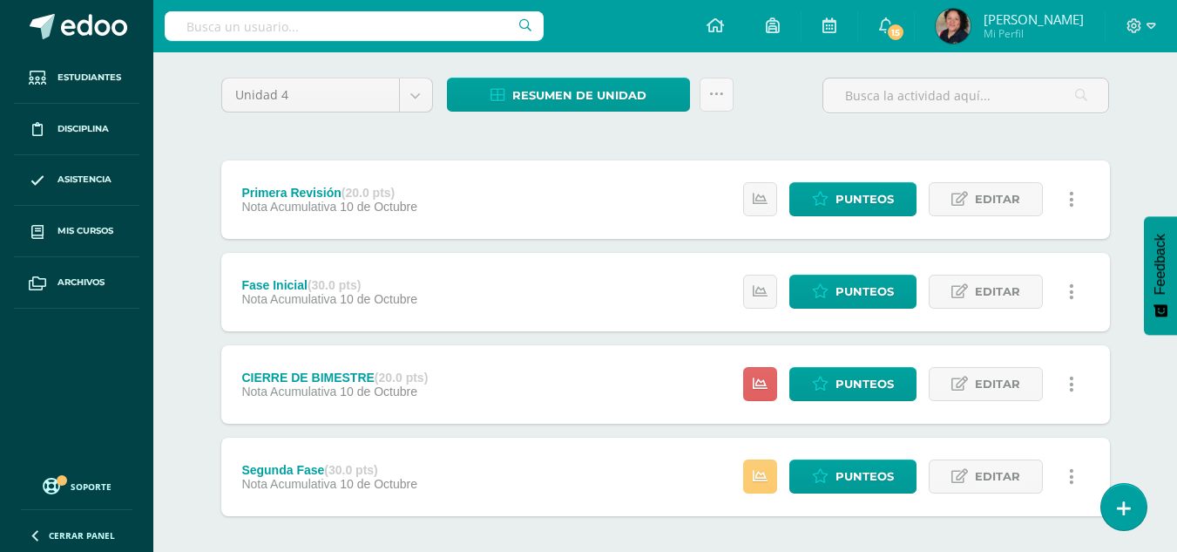
scroll to position [131, 0]
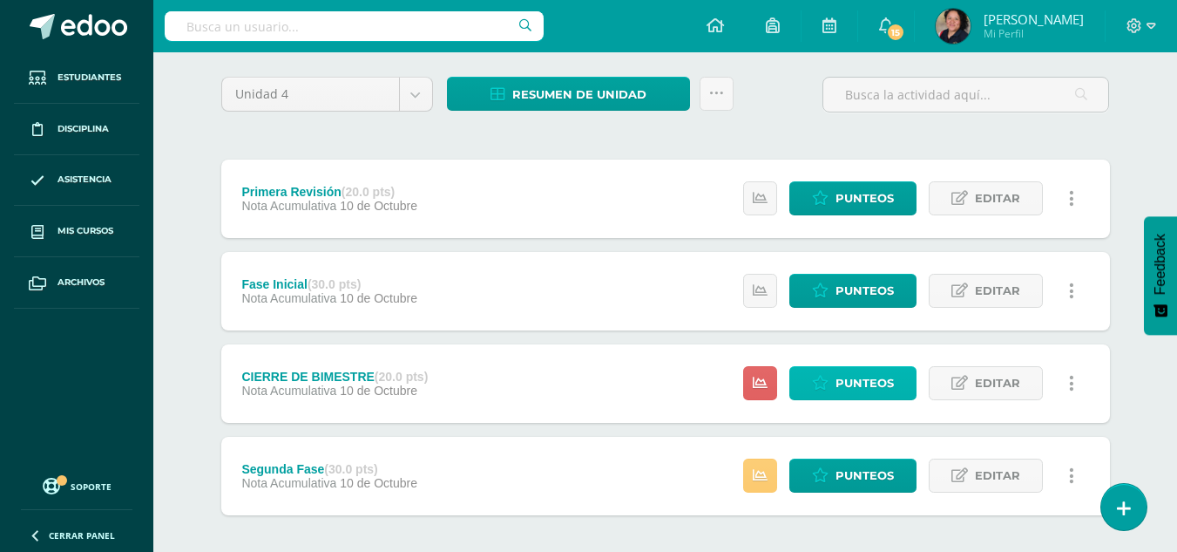
click at [843, 370] on span "Punteos" at bounding box center [865, 383] width 58 height 32
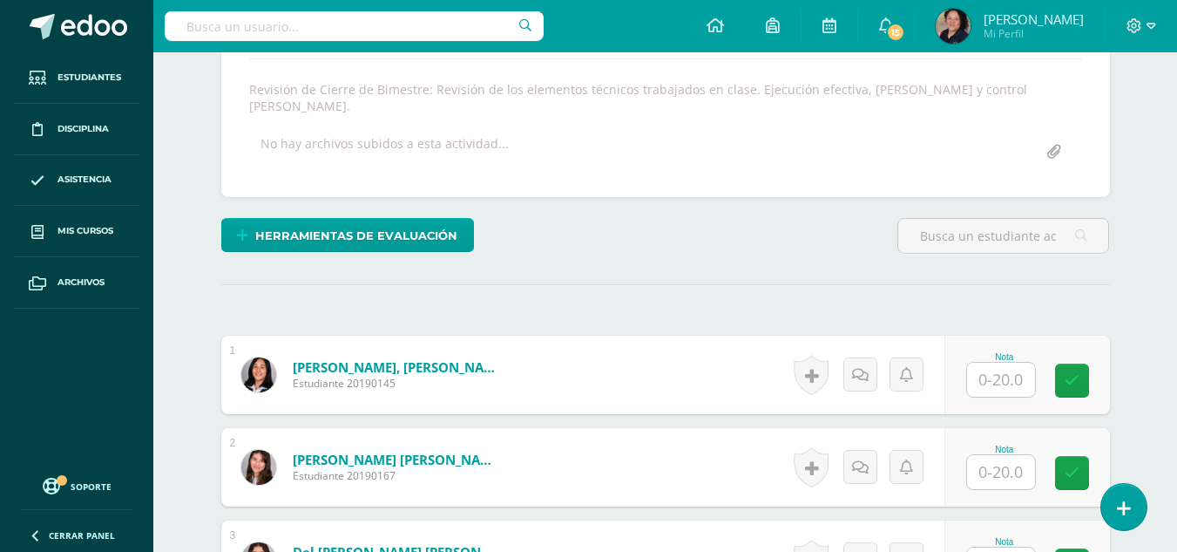
scroll to position [304, 0]
click at [1002, 362] on input "text" at bounding box center [1001, 379] width 68 height 34
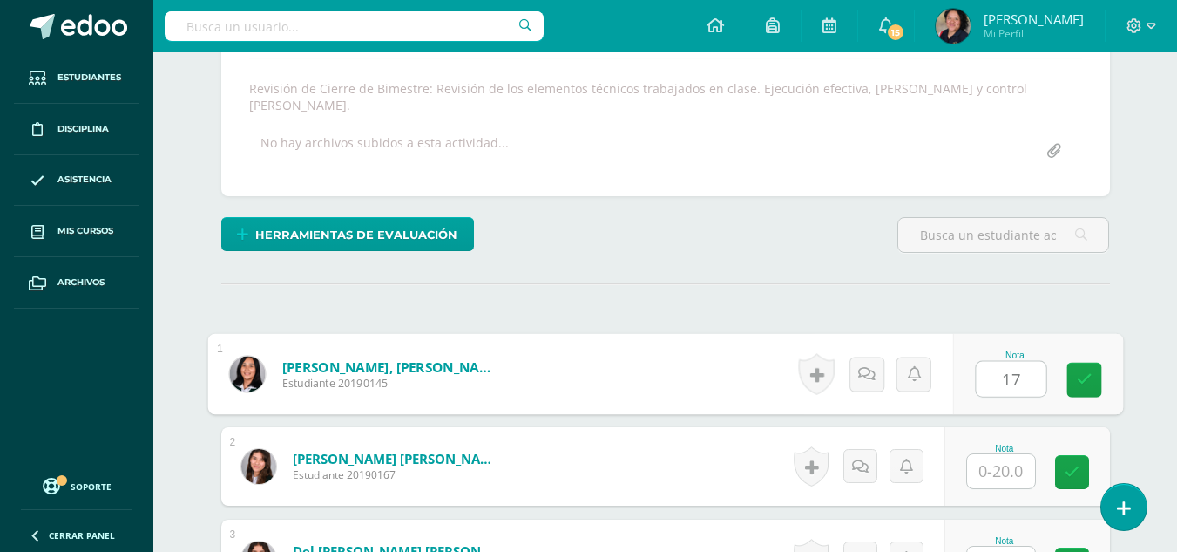
type input "17"
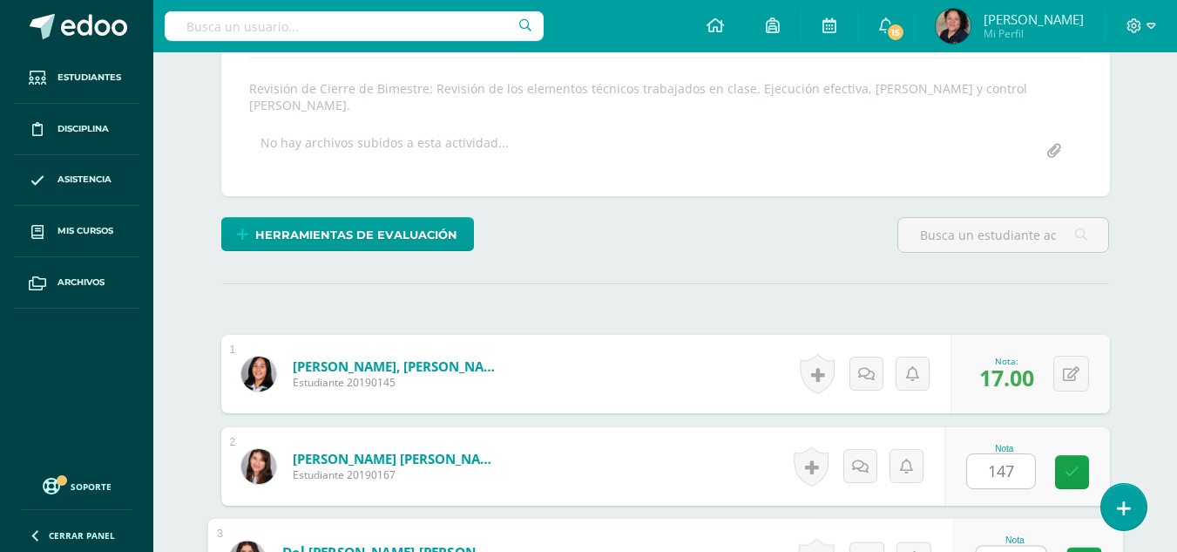
scroll to position [316, 0]
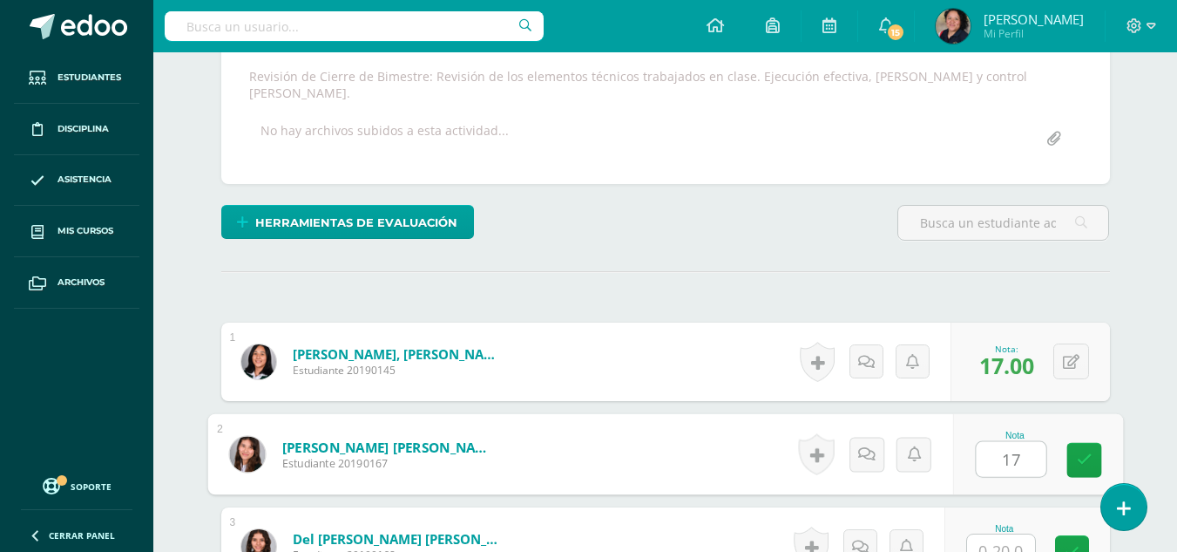
type input "17"
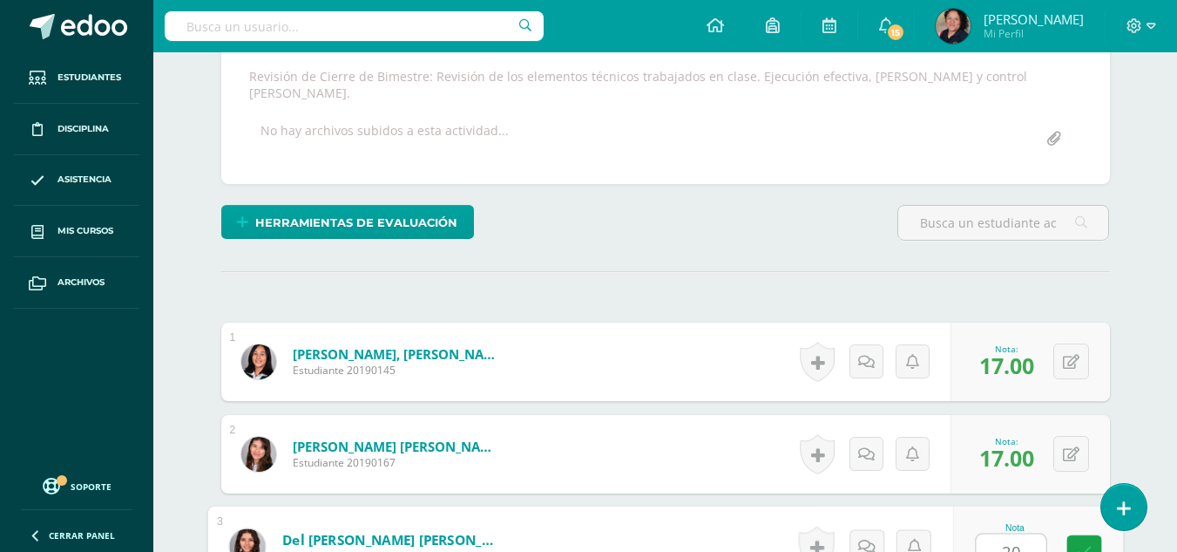
type input "20"
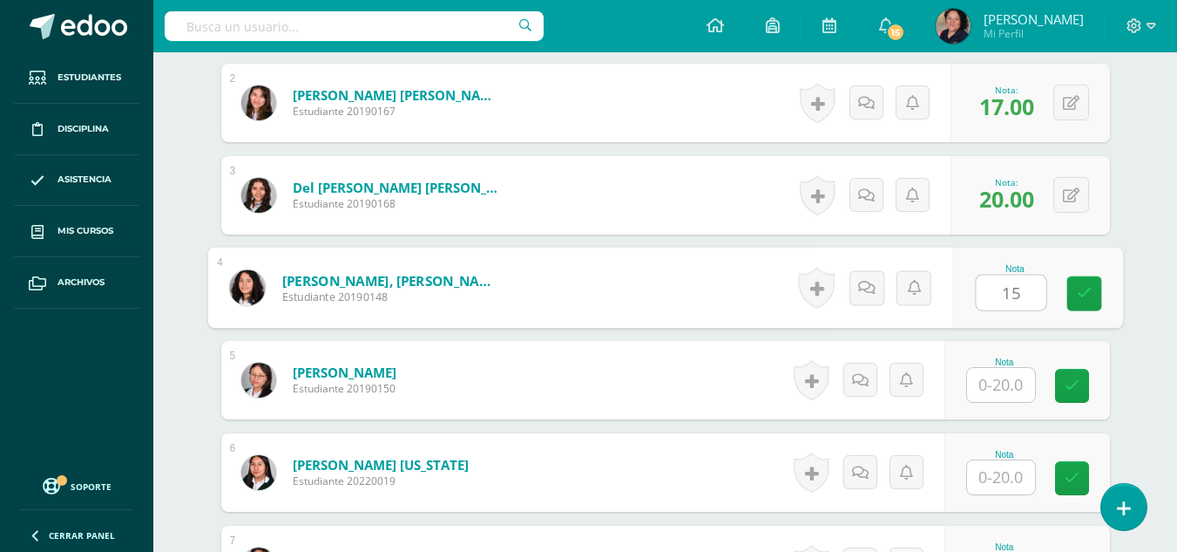
type input "15"
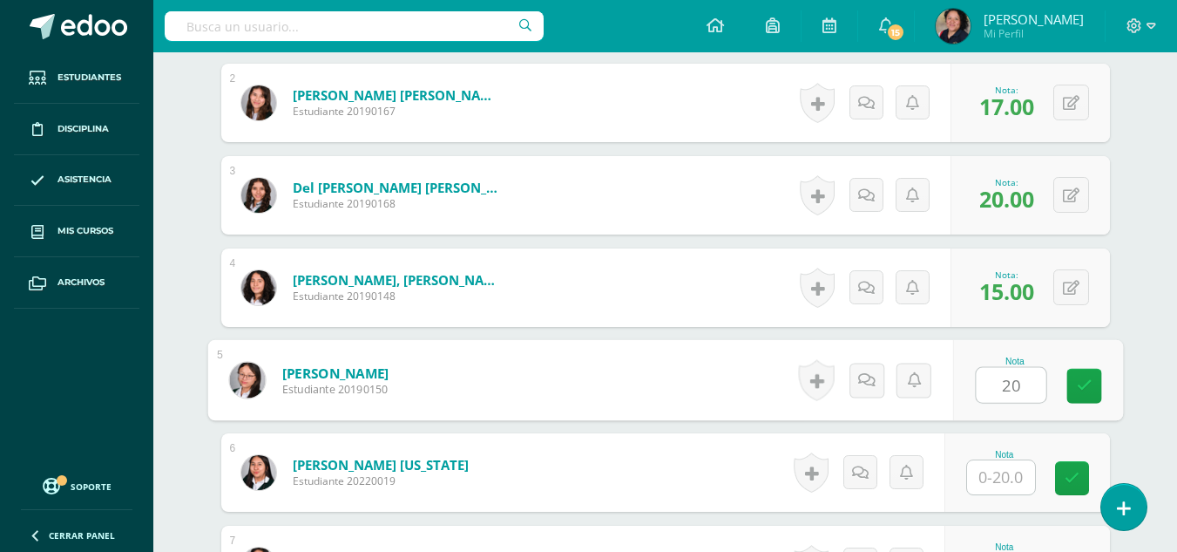
type input "20"
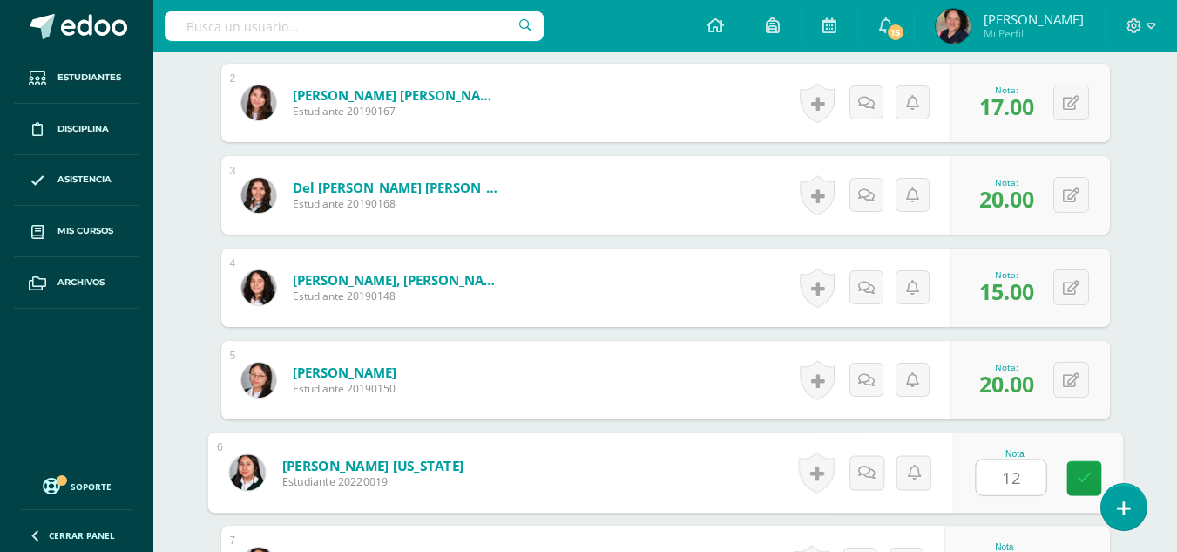
type input "12"
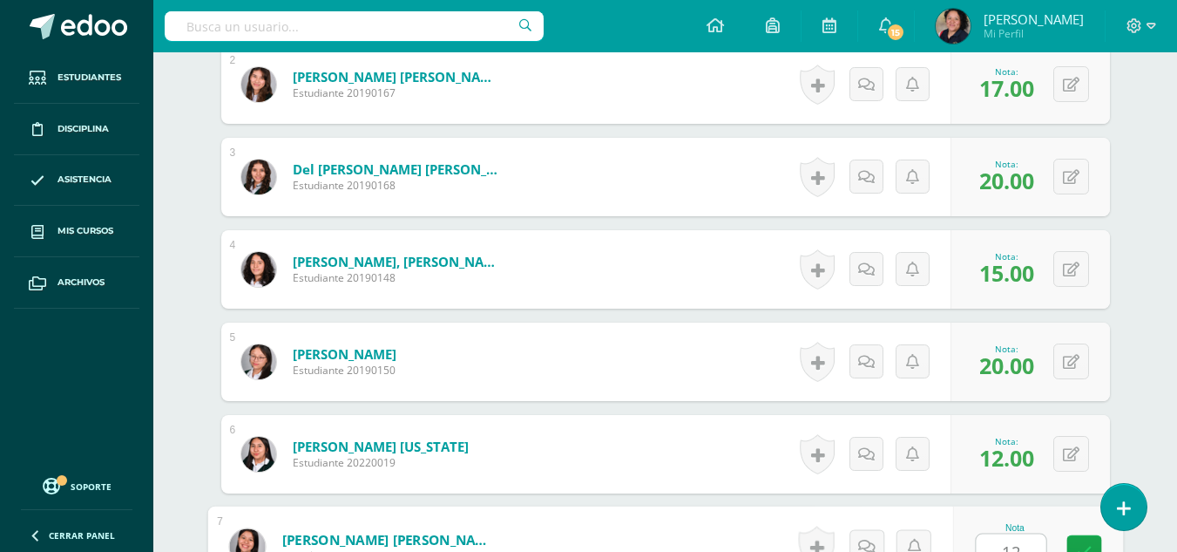
type input "12"
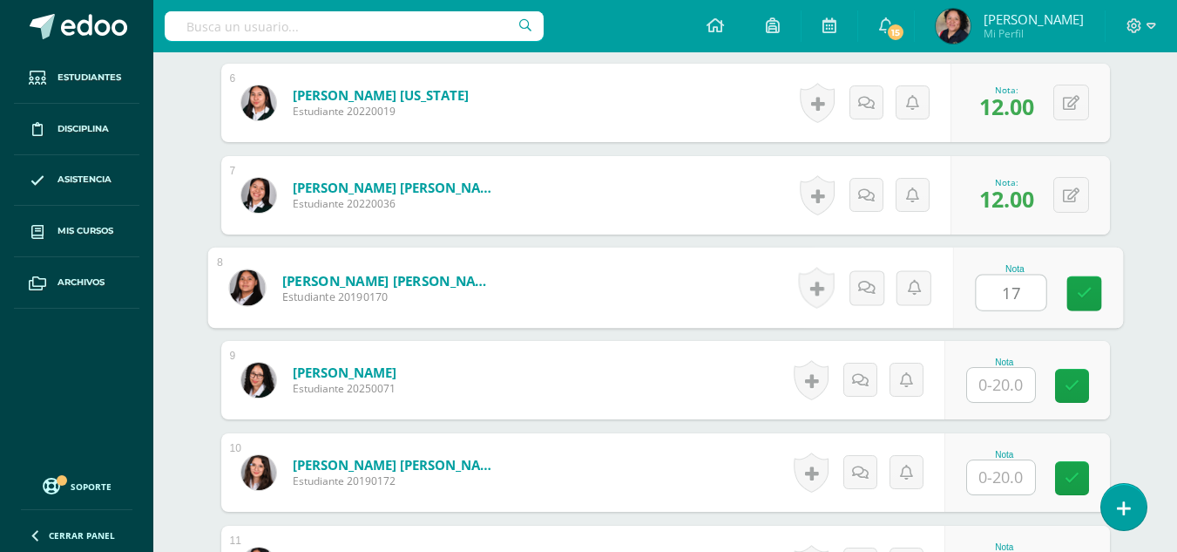
type input "17"
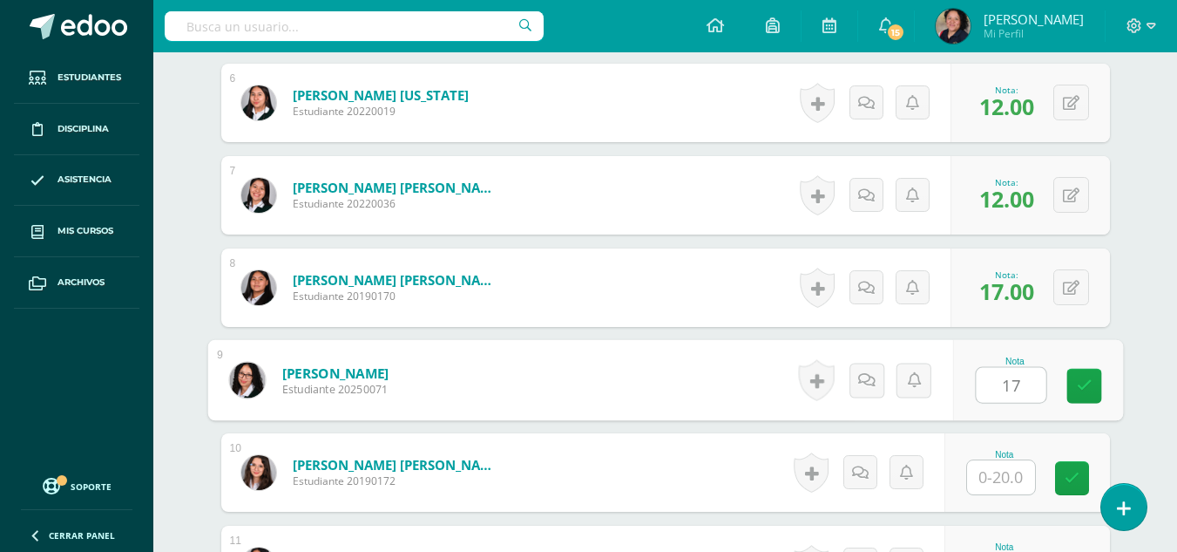
type input "17"
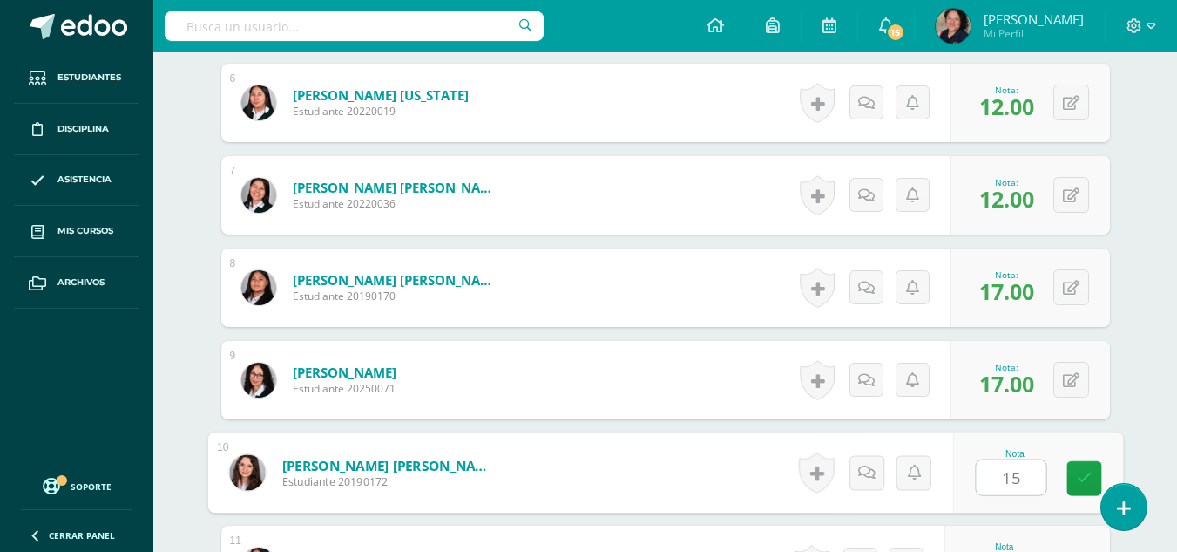
type input "15"
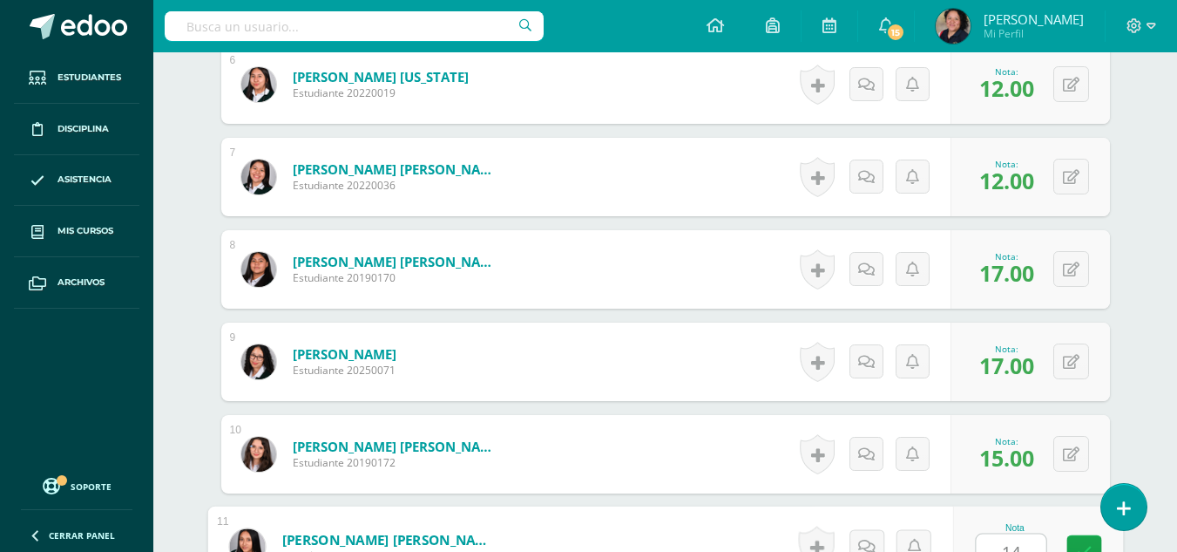
type input "14"
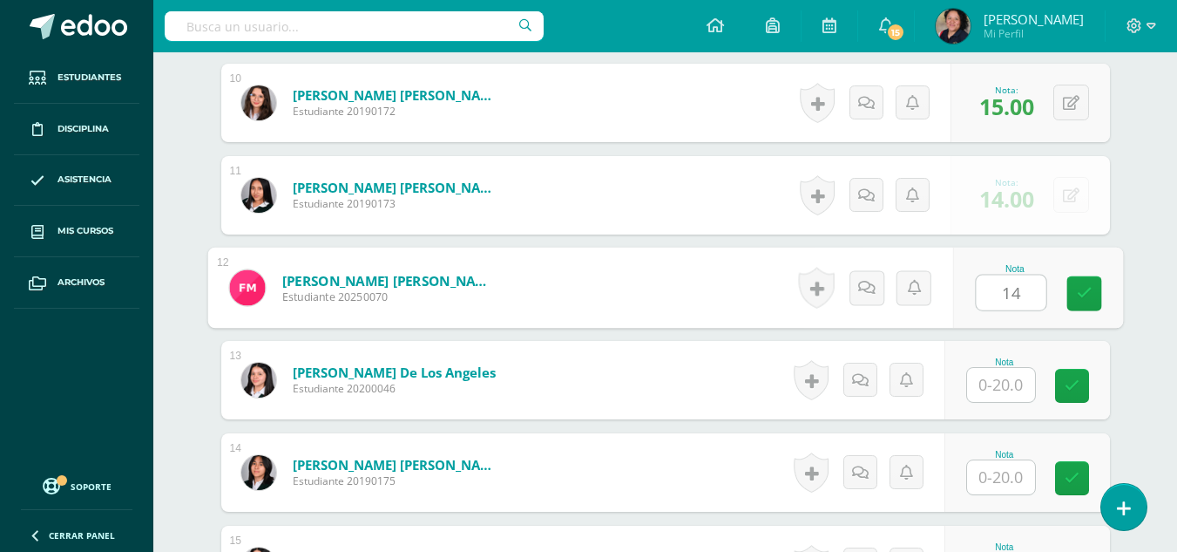
type input "14"
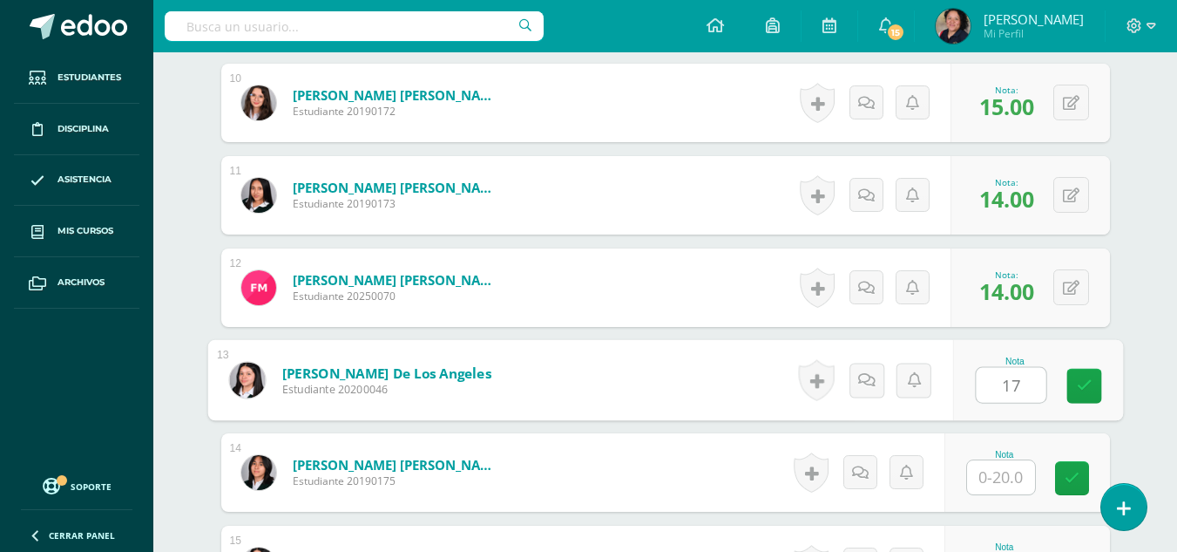
type input "17"
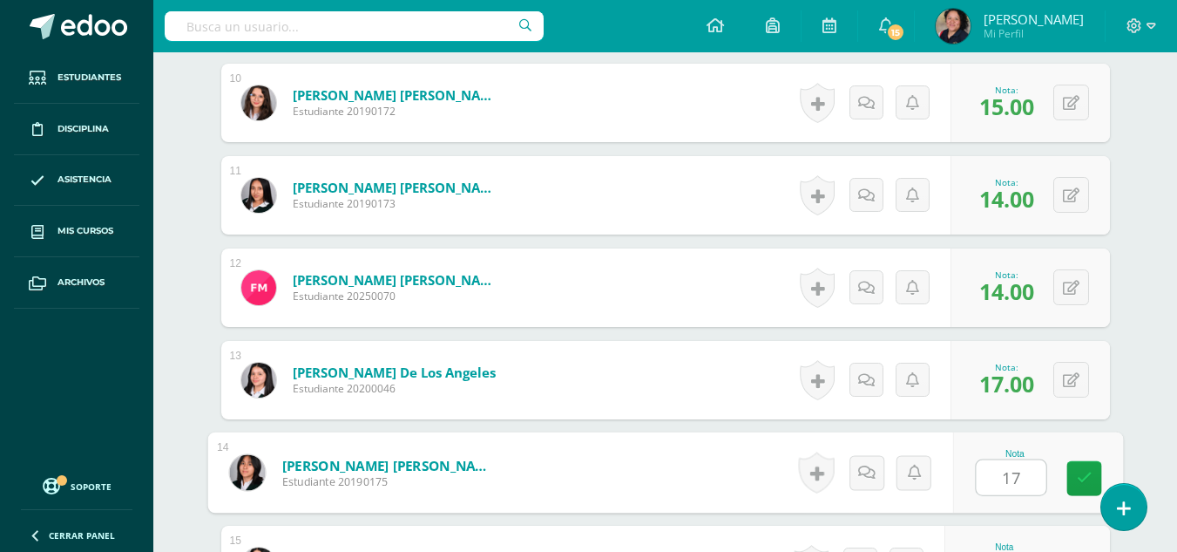
type input "17"
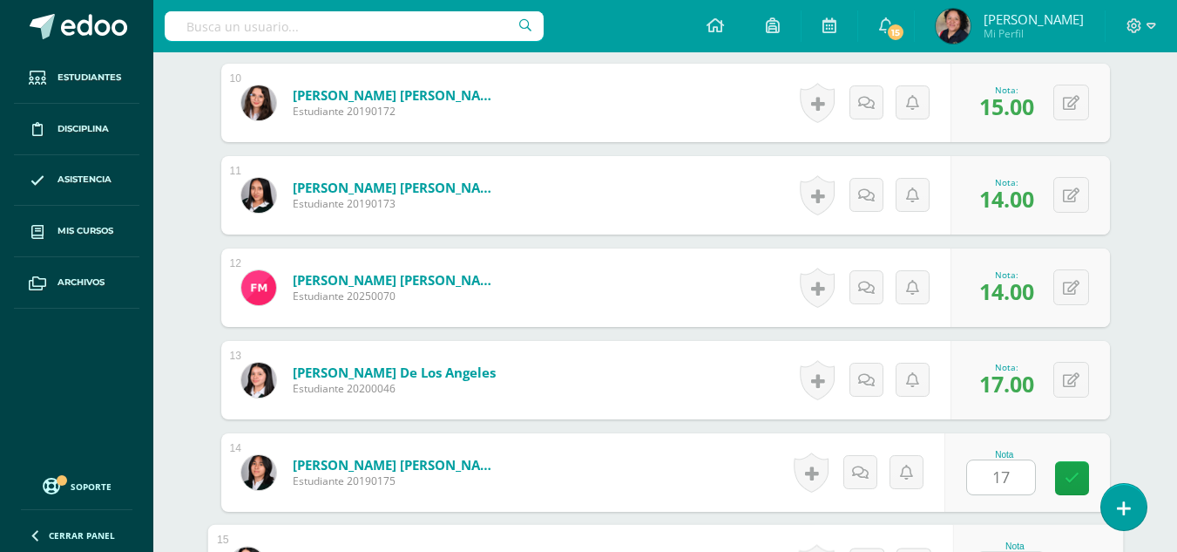
scroll to position [1425, 0]
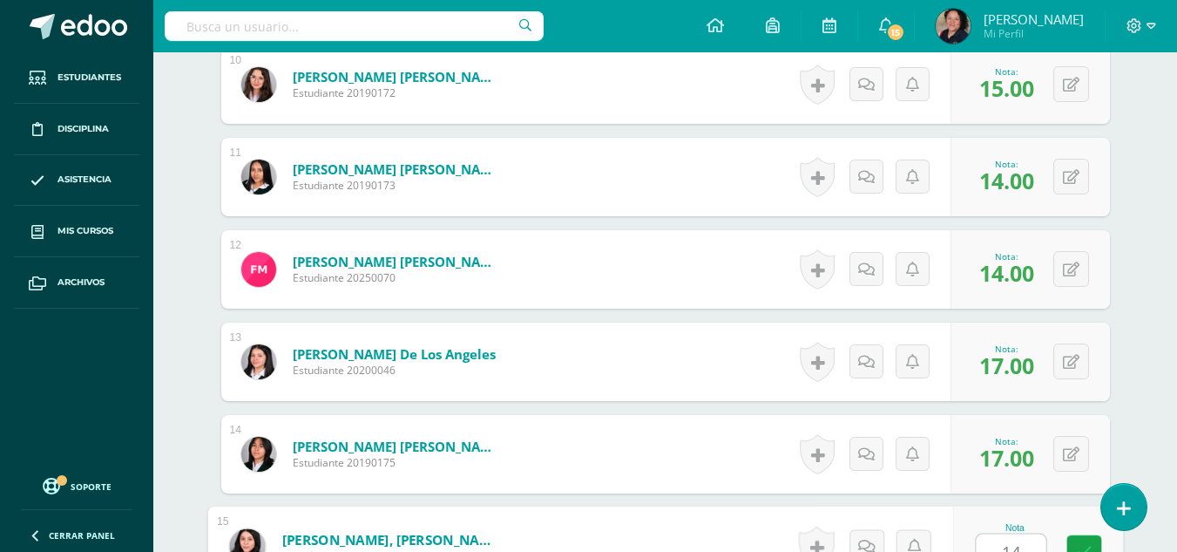
type input "14"
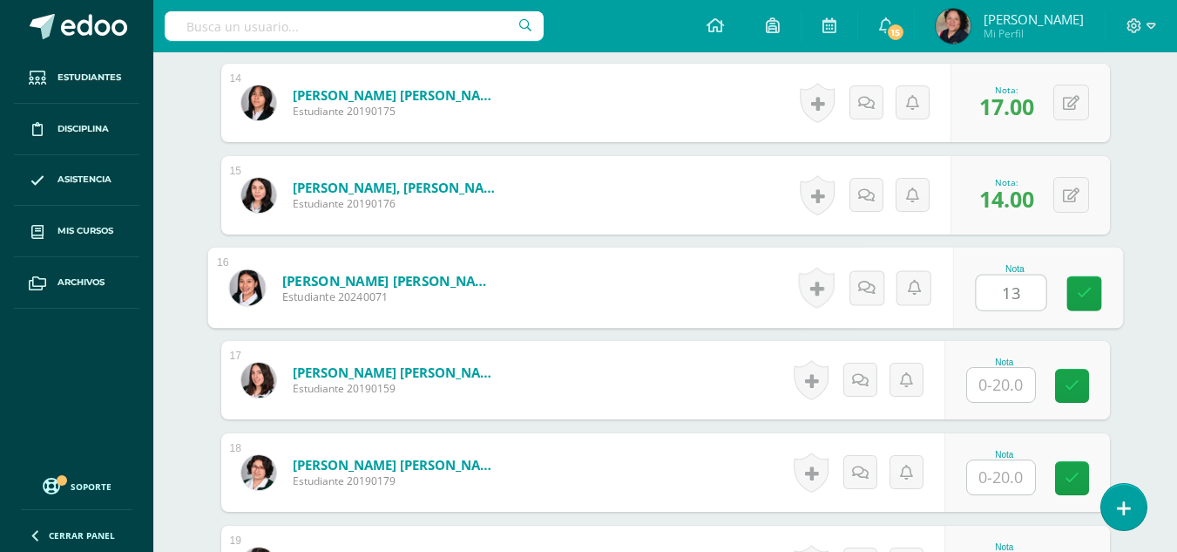
type input "13"
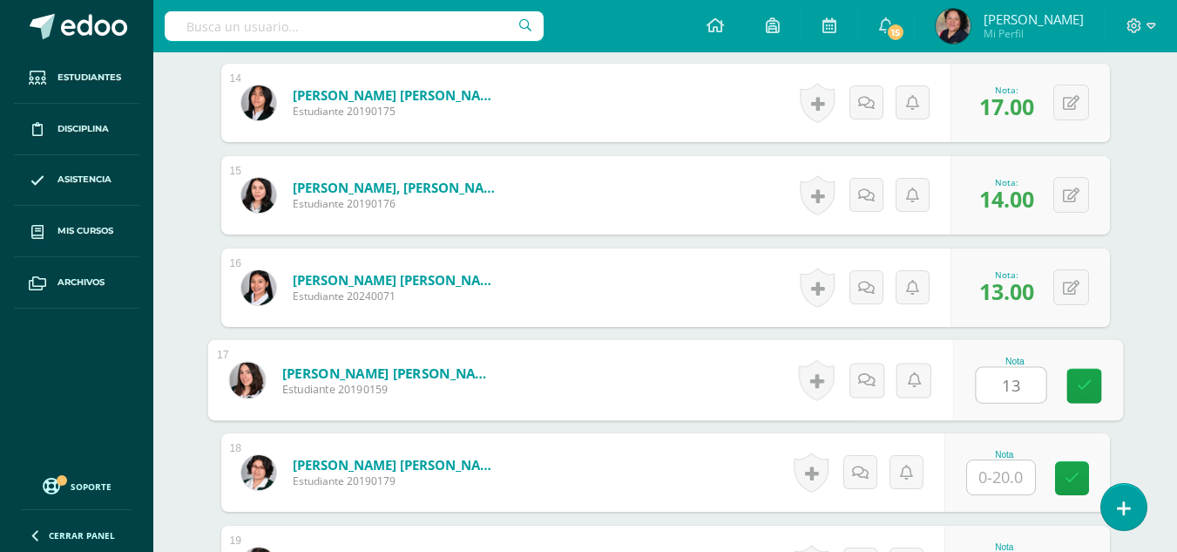
type input "13"
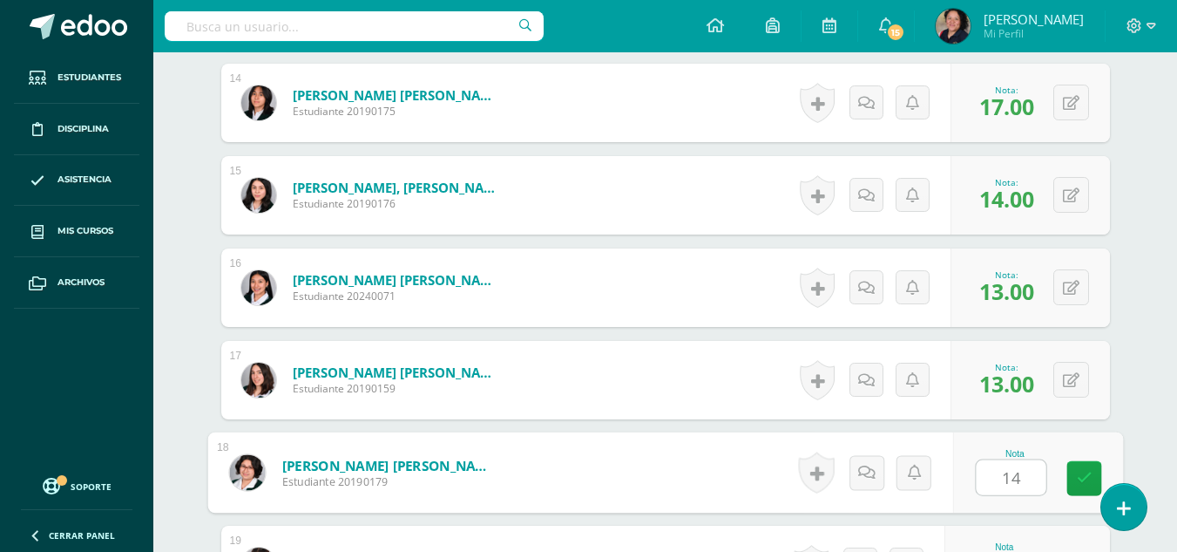
type input "14"
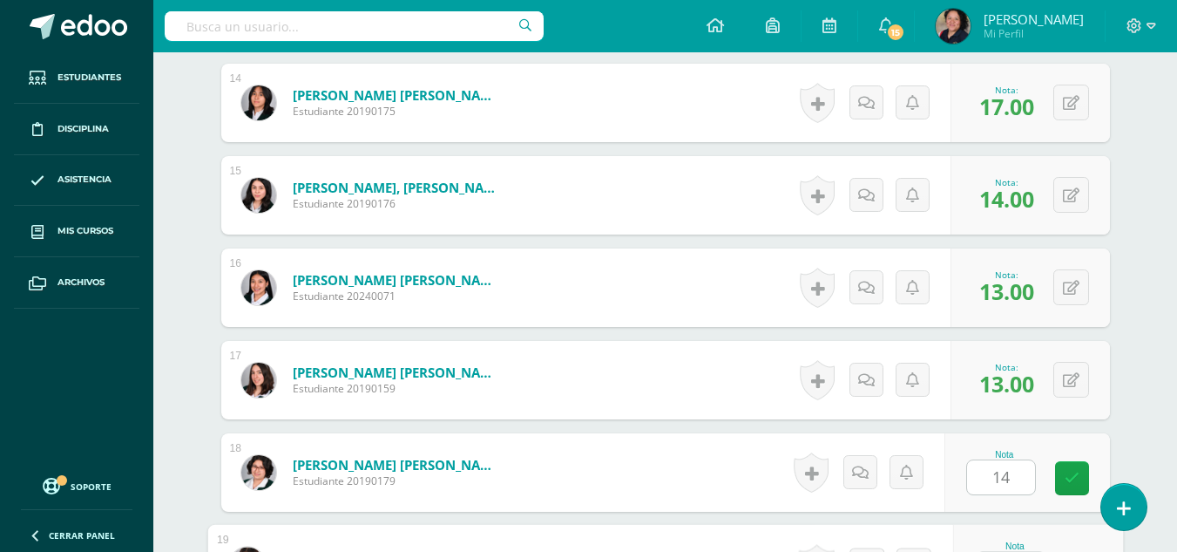
scroll to position [1794, 0]
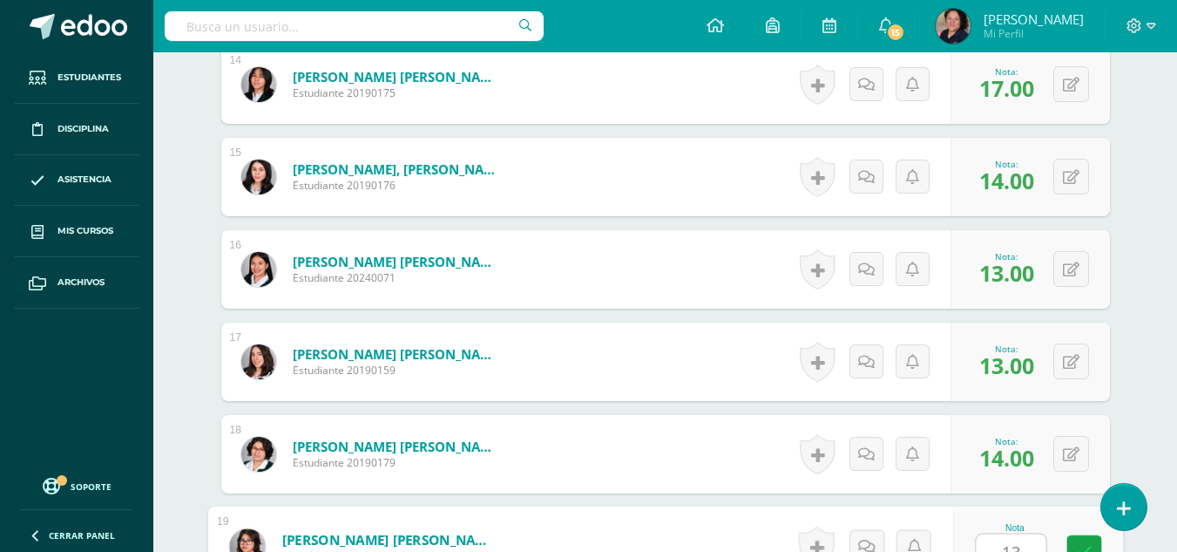
type input "13"
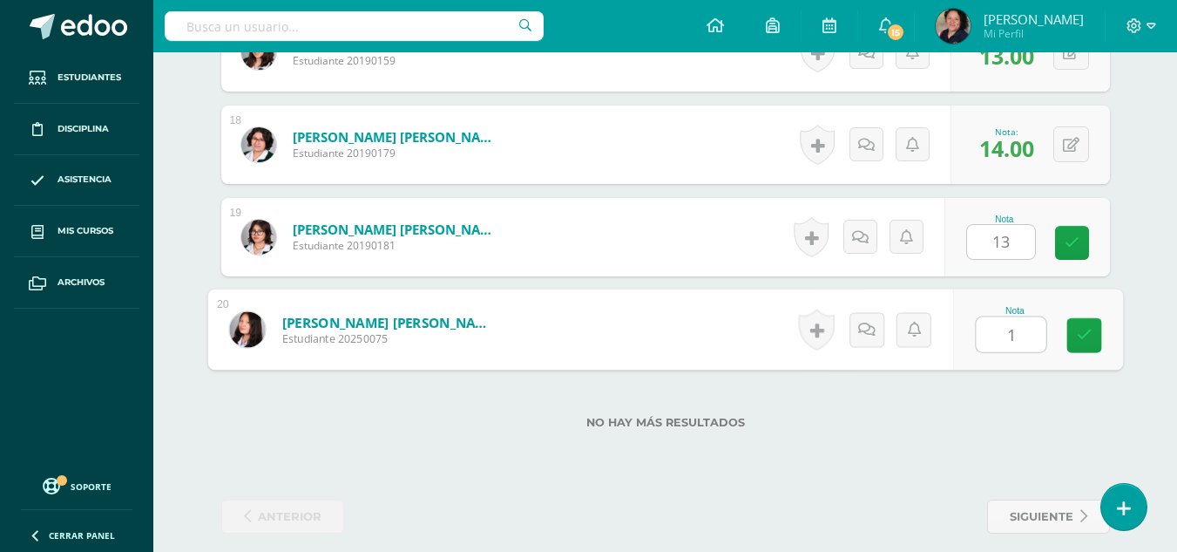
type input "12"
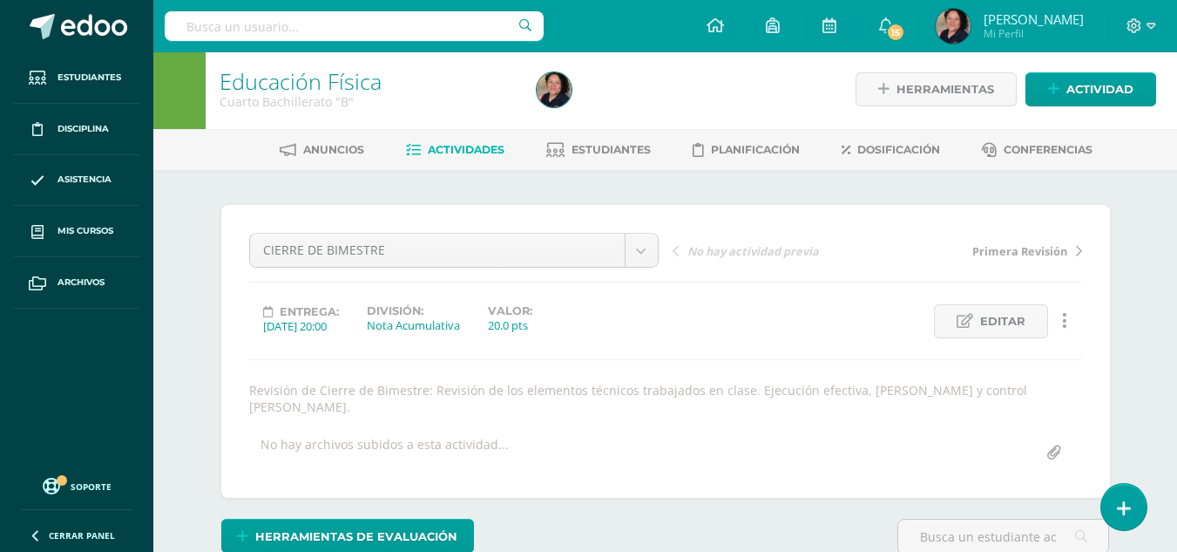
scroll to position [0, 0]
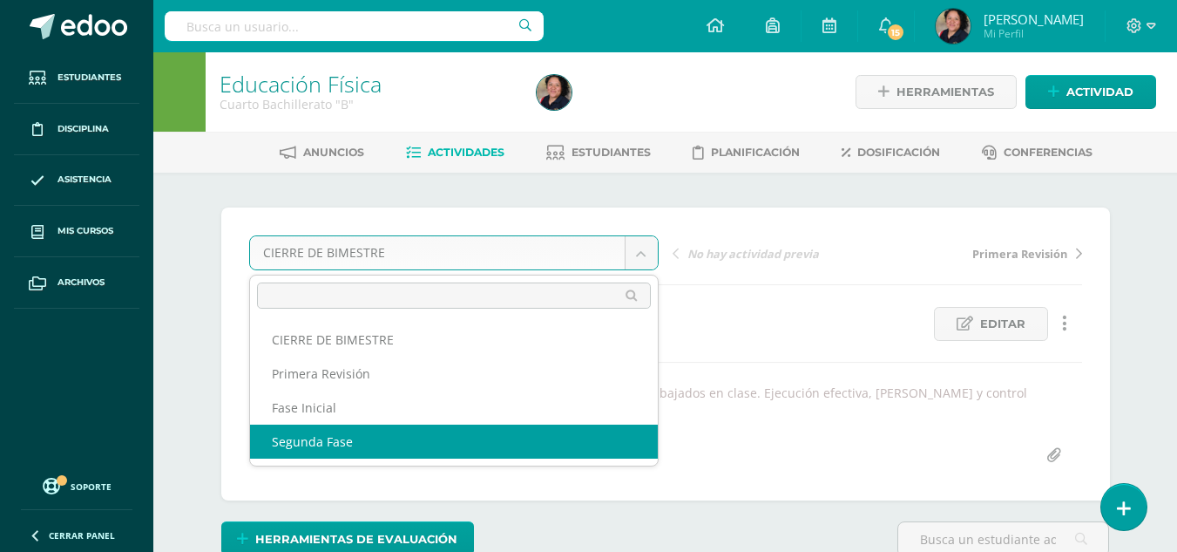
select select "/dashboard/teacher/grade-activity/107359/"
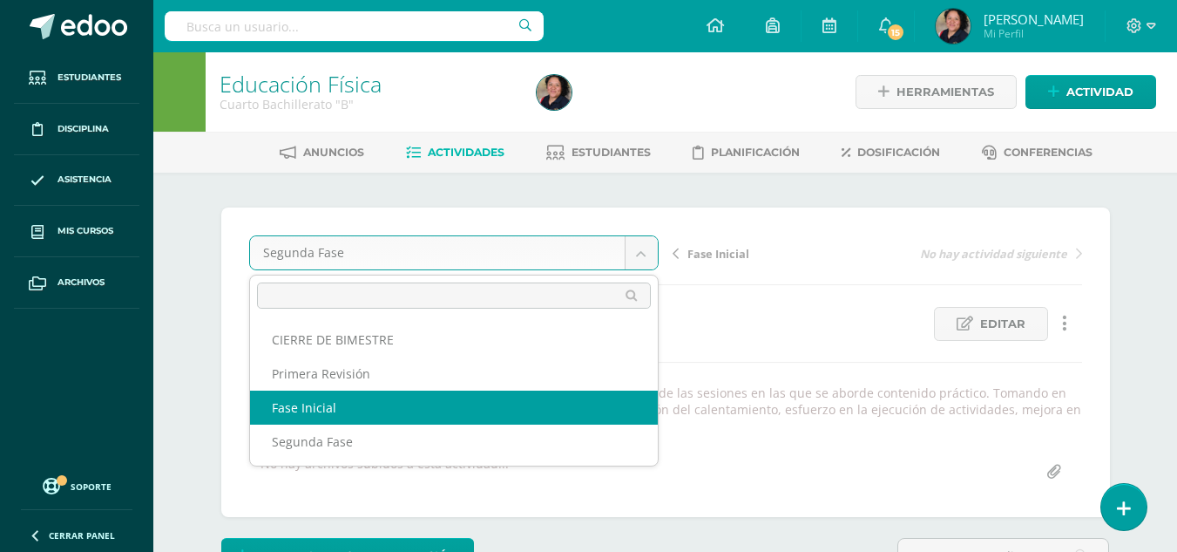
select select "/dashboard/teacher/grade-activity/107360/"
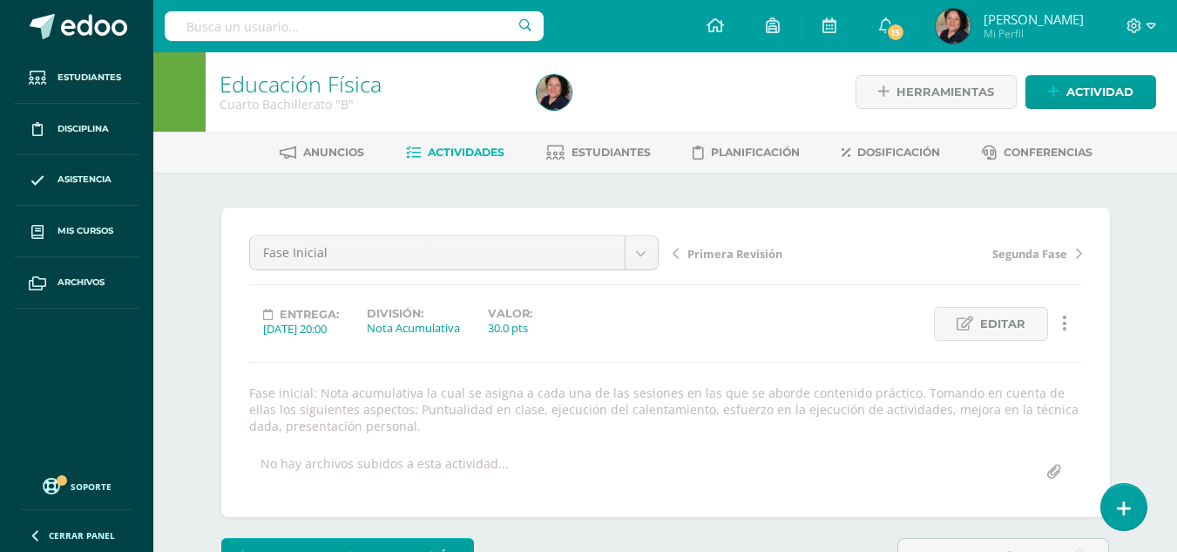
click at [445, 146] on span "Actividades" at bounding box center [466, 152] width 77 height 13
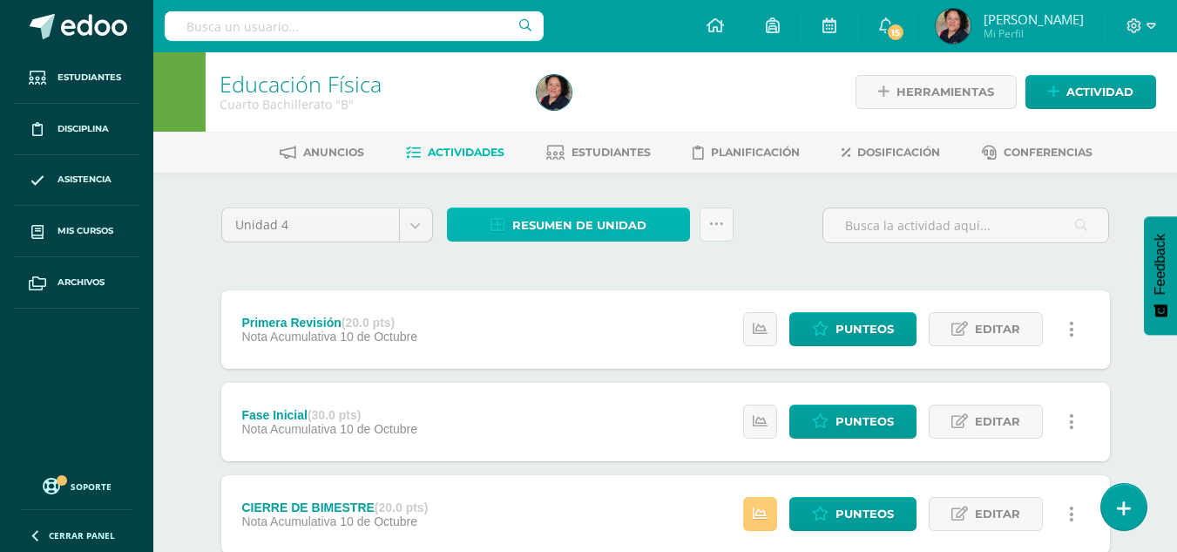
click at [611, 222] on span "Resumen de unidad" at bounding box center [579, 225] width 134 height 32
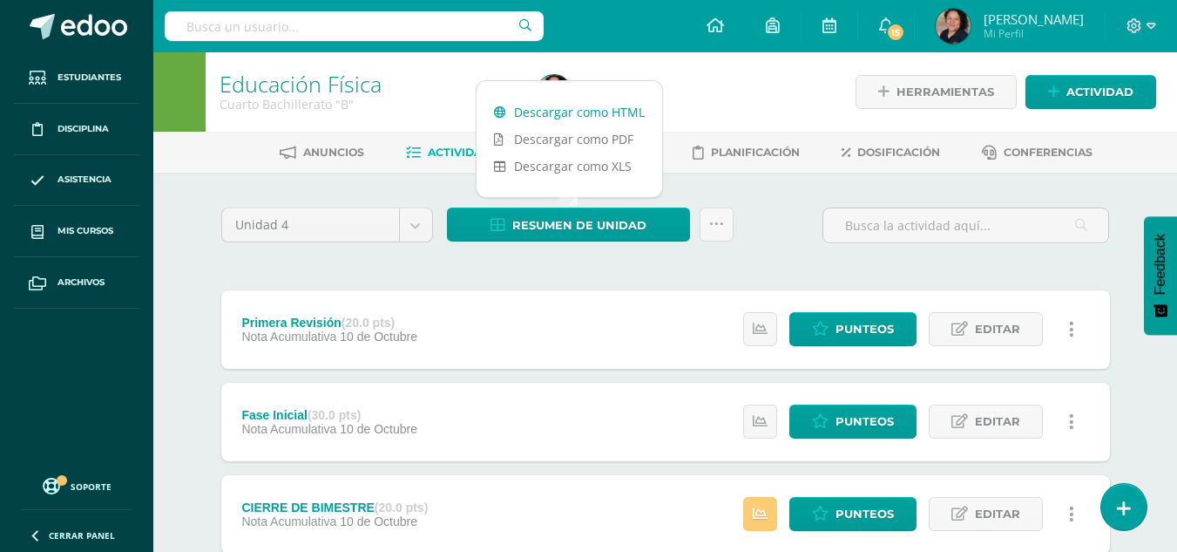
click at [600, 113] on link "Descargar como HTML" at bounding box center [570, 111] width 186 height 27
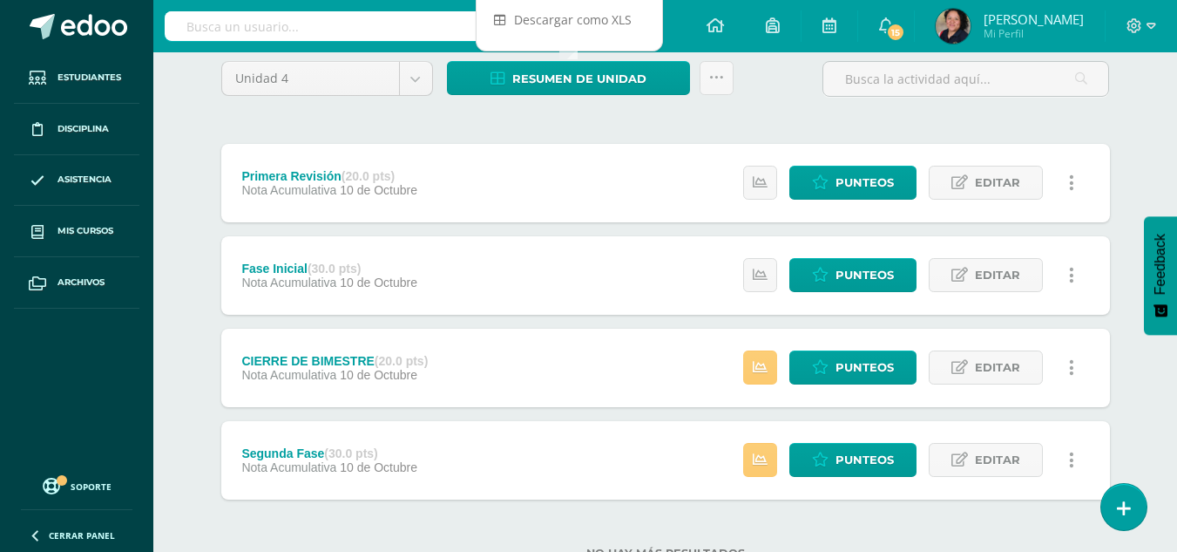
scroll to position [147, 0]
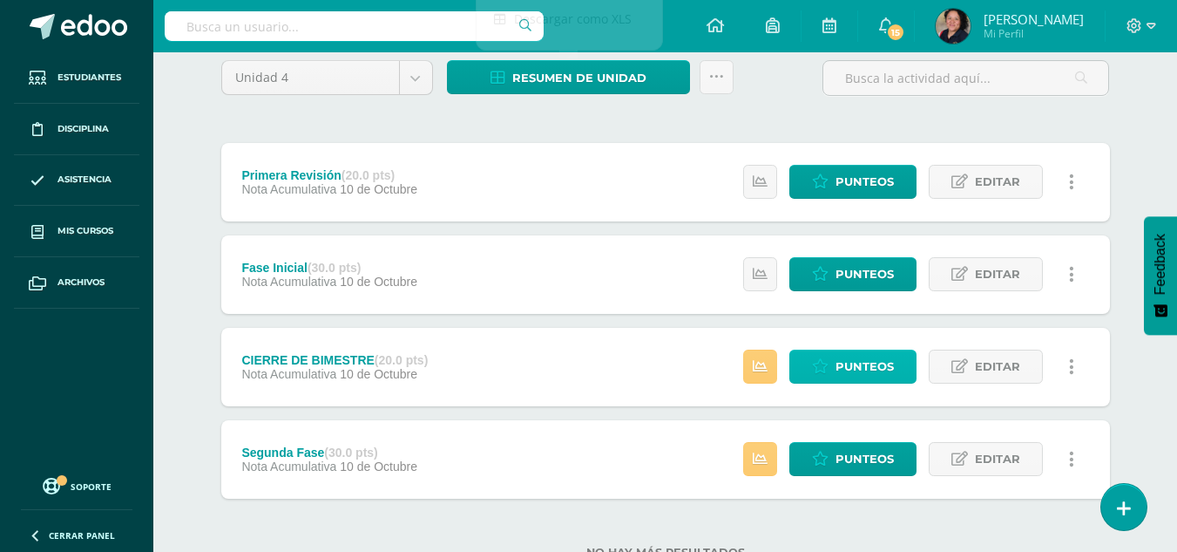
click at [886, 357] on span "Punteos" at bounding box center [865, 366] width 58 height 32
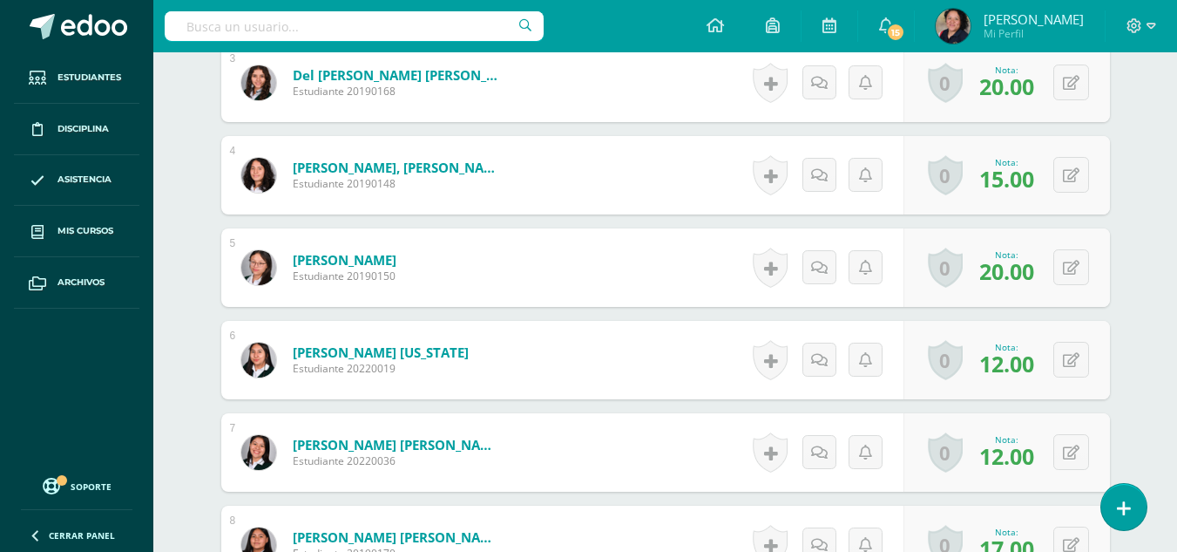
scroll to position [860, 0]
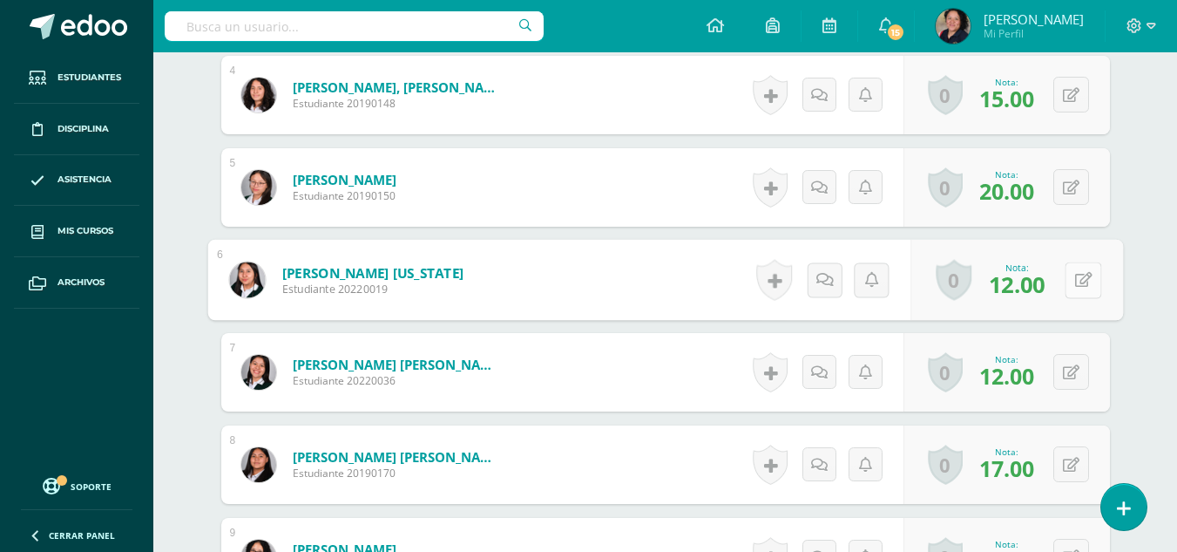
click at [1080, 261] on button at bounding box center [1083, 279] width 37 height 37
type input "13"
click at [1073, 361] on button at bounding box center [1072, 372] width 36 height 36
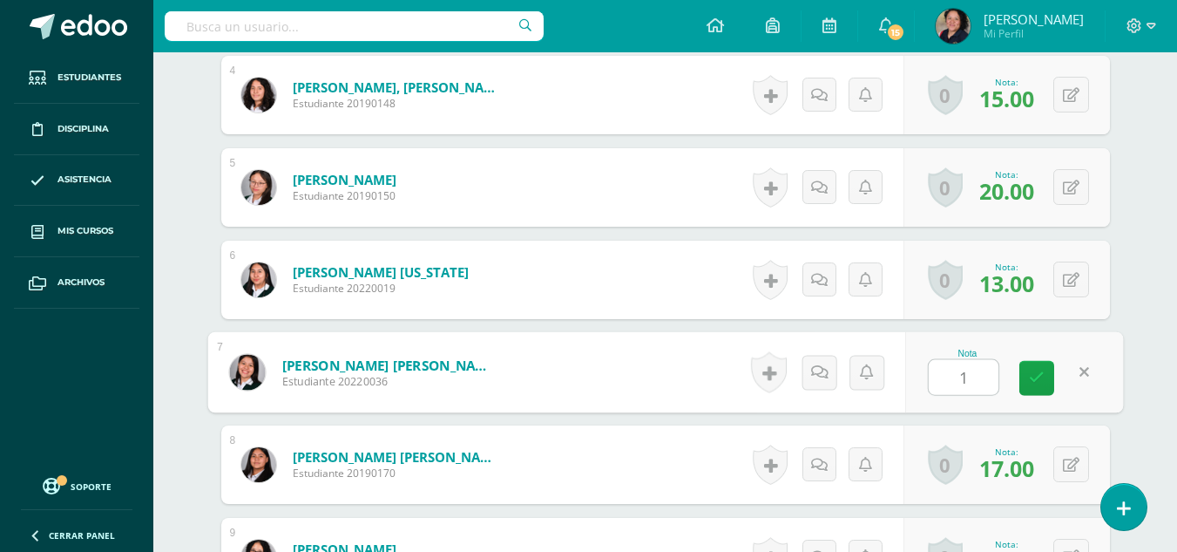
type input "13"
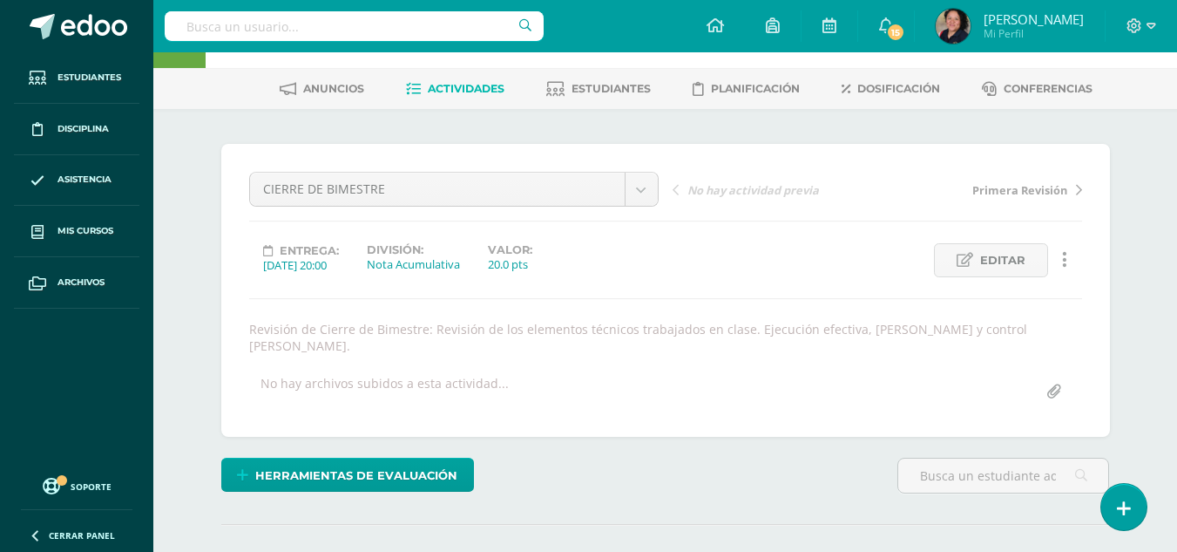
scroll to position [0, 0]
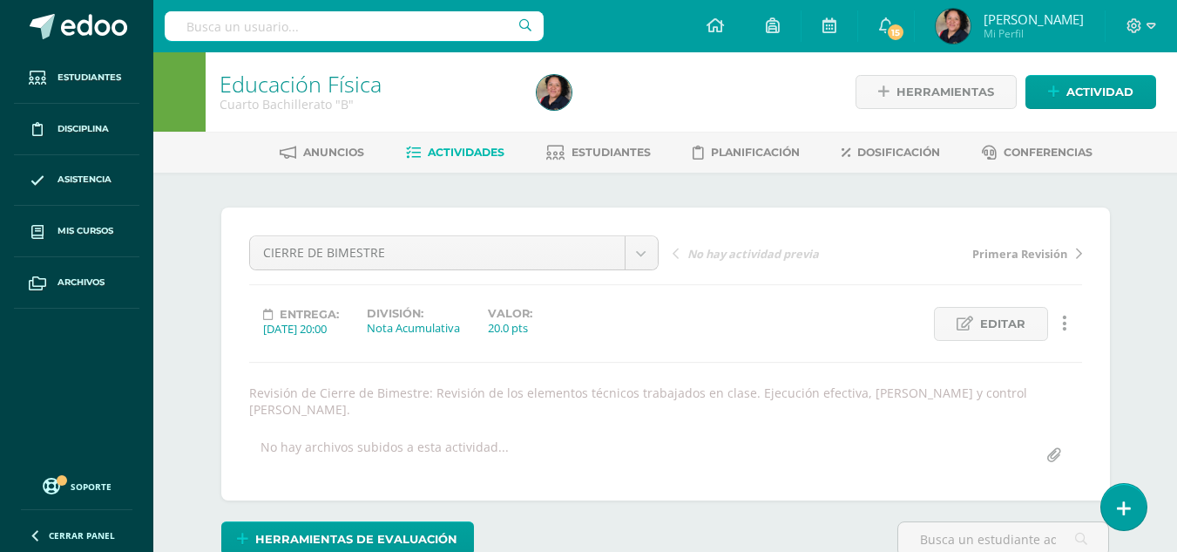
click at [459, 149] on span "Actividades" at bounding box center [466, 152] width 77 height 13
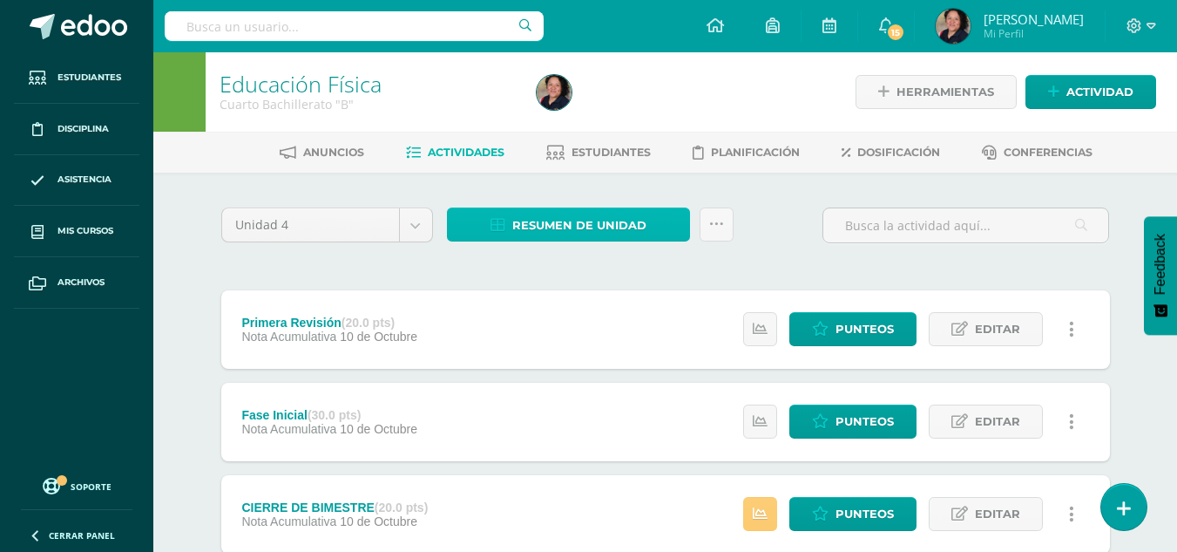
click at [643, 234] on span "Resumen de unidad" at bounding box center [579, 225] width 134 height 32
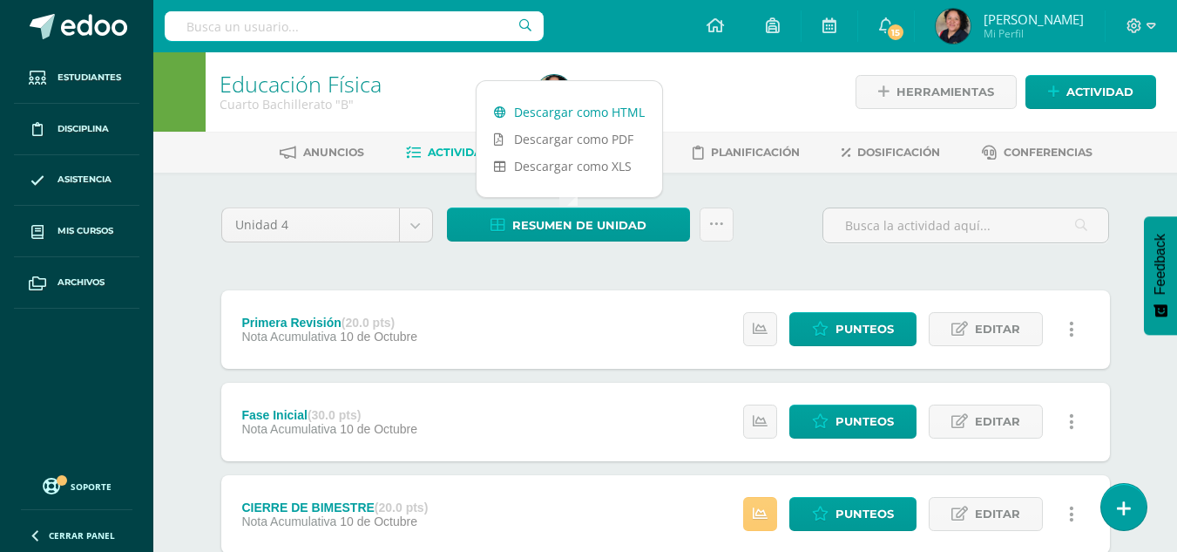
click at [586, 105] on link "Descargar como HTML" at bounding box center [570, 111] width 186 height 27
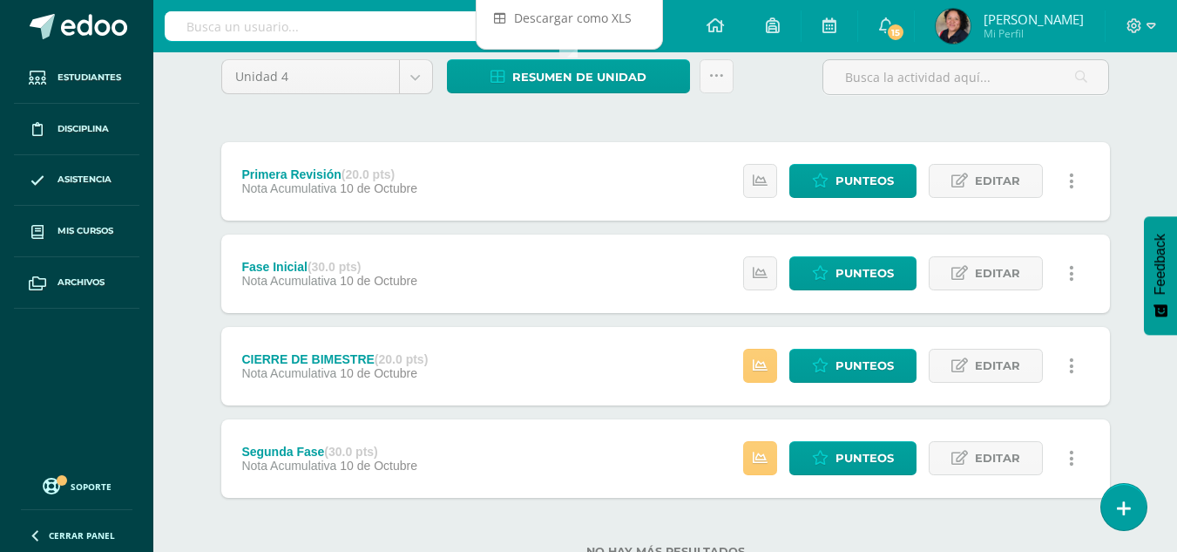
scroll to position [154, 0]
